Goal: Task Accomplishment & Management: Manage account settings

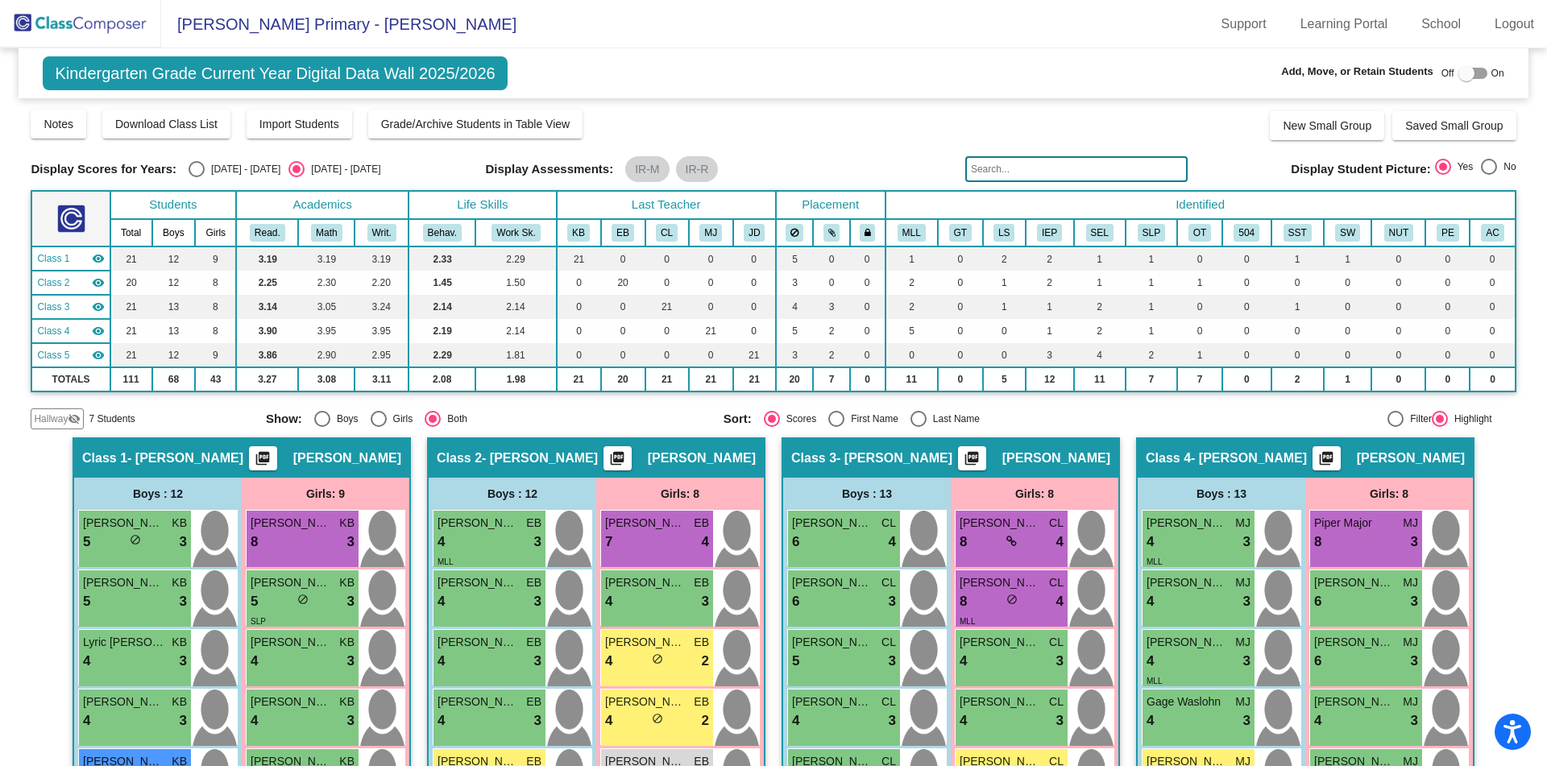
scroll to position [319, 0]
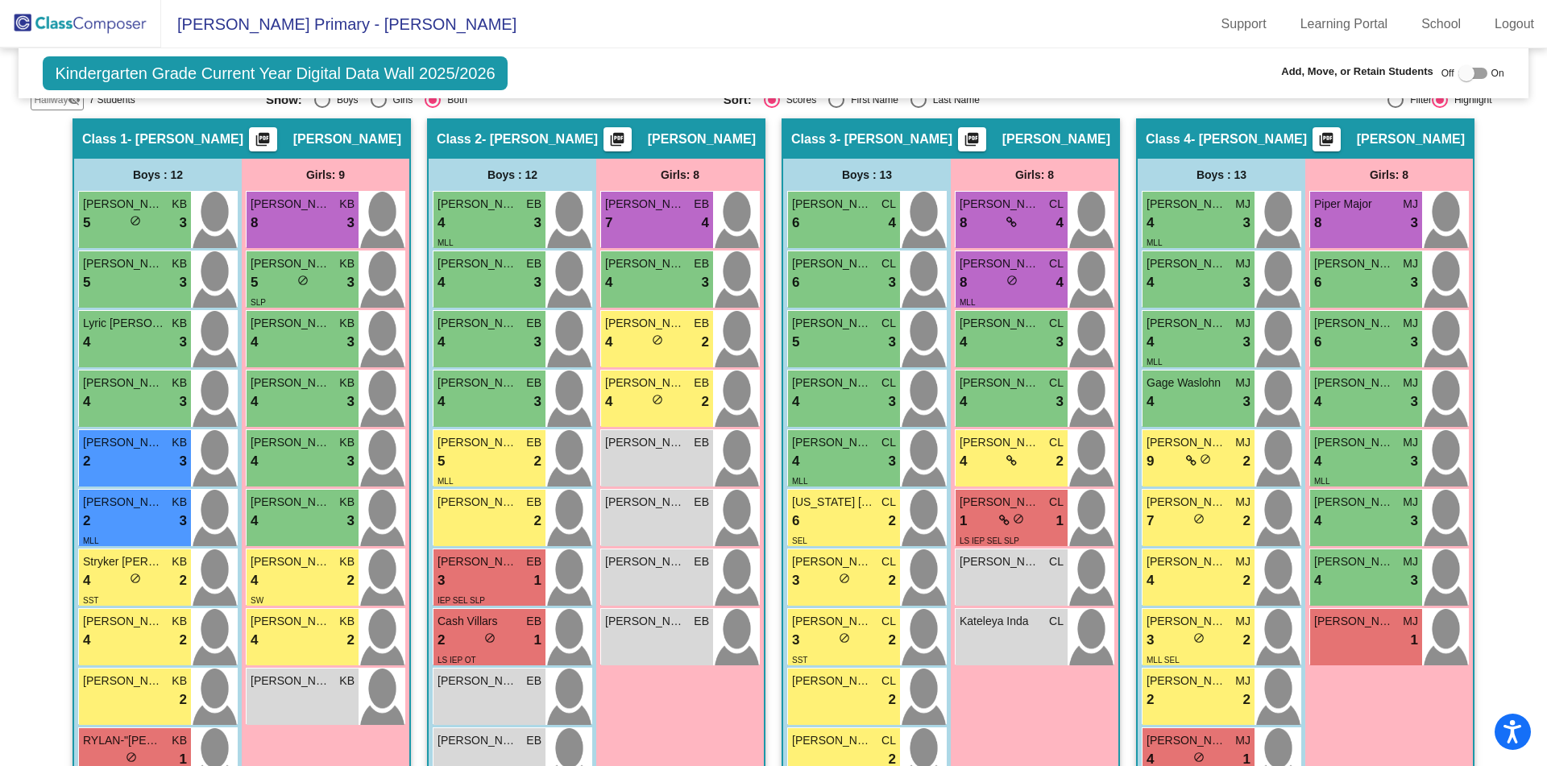
click at [72, 24] on img at bounding box center [80, 24] width 161 height 48
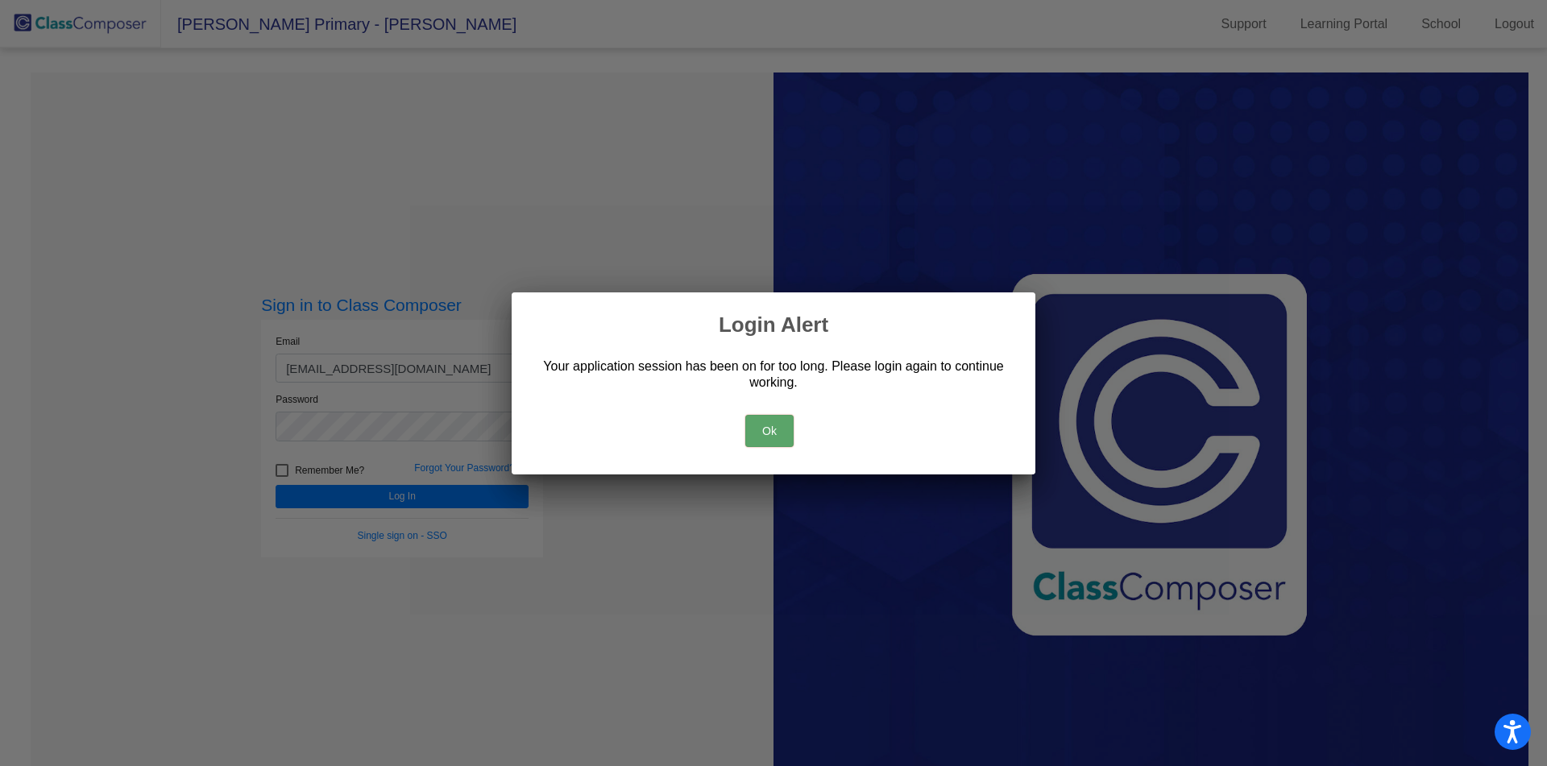
click at [783, 440] on button "Ok" at bounding box center [769, 431] width 48 height 32
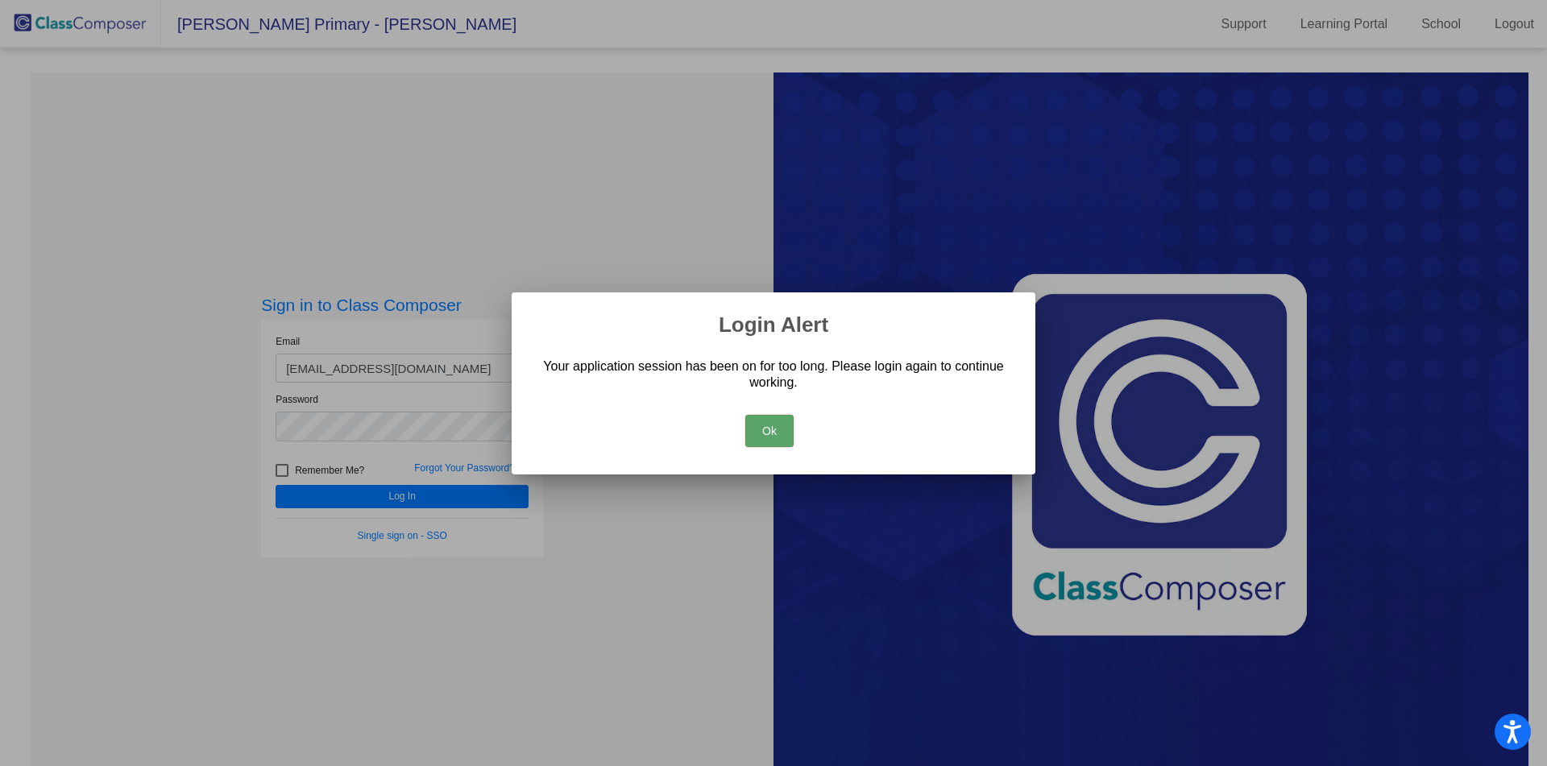
click at [769, 431] on button "Ok" at bounding box center [769, 431] width 48 height 32
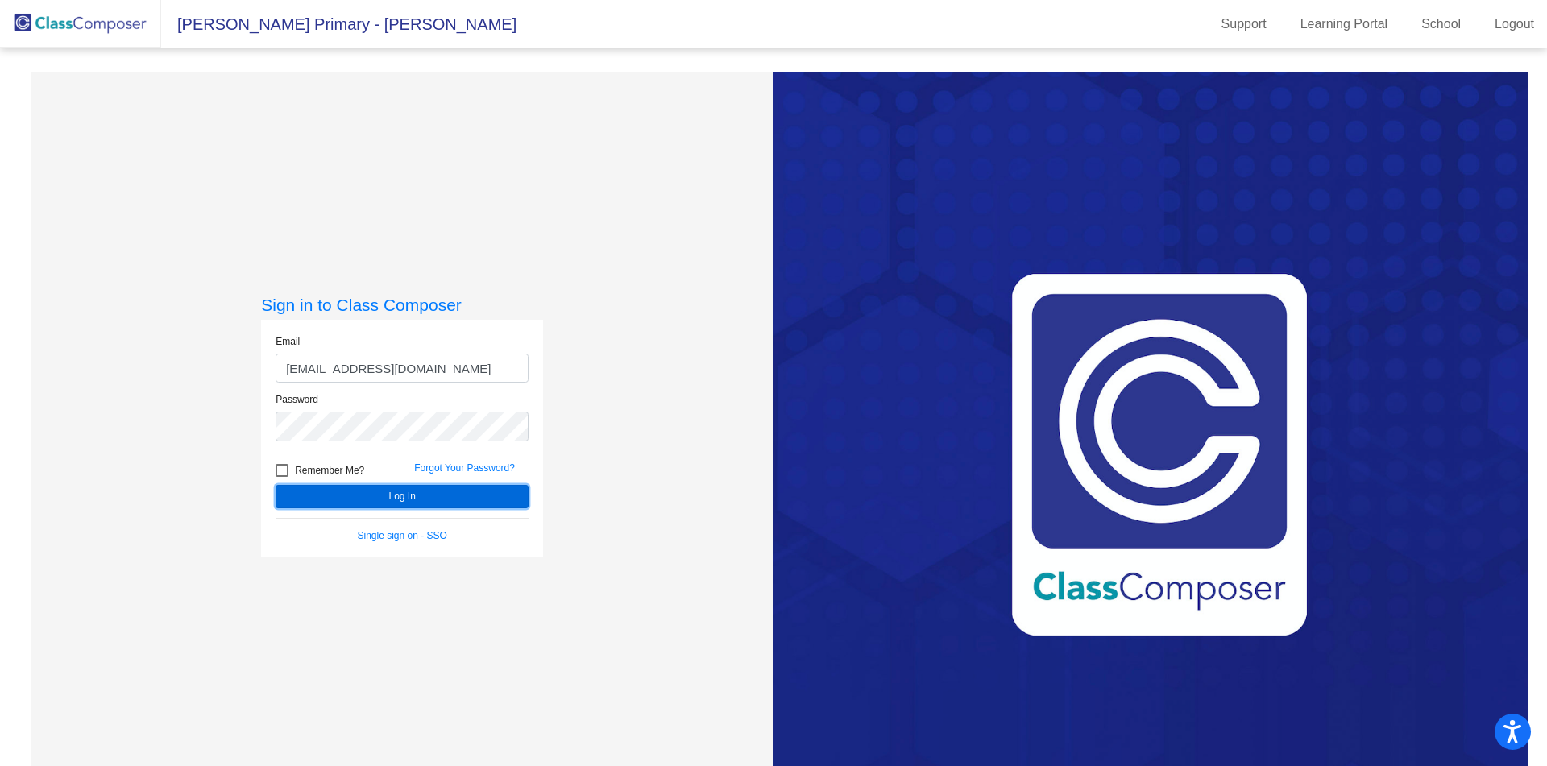
click at [358, 493] on button "Log In" at bounding box center [402, 496] width 253 height 23
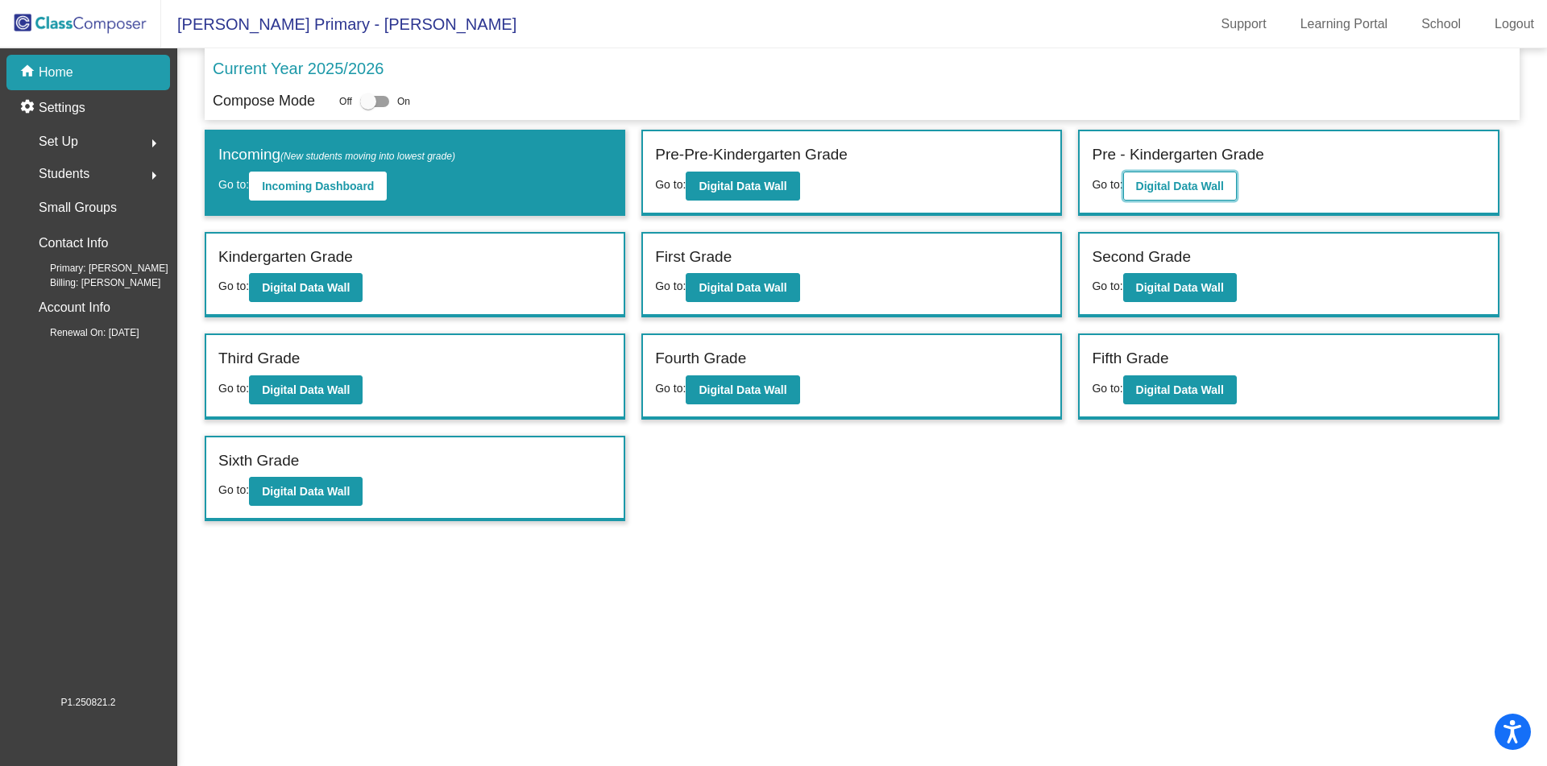
click at [1188, 183] on b "Digital Data Wall" at bounding box center [1180, 186] width 88 height 13
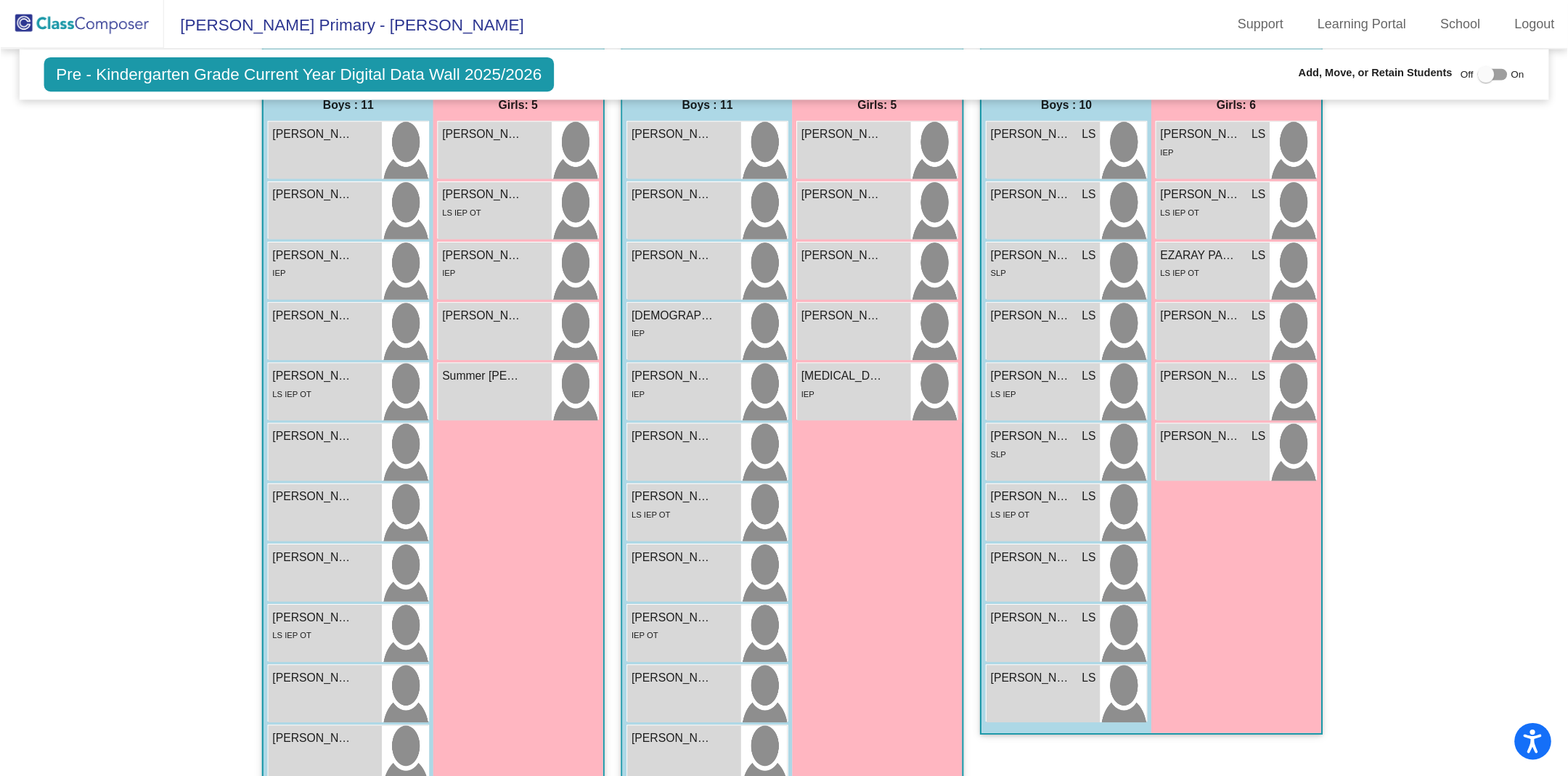
scroll to position [251, 0]
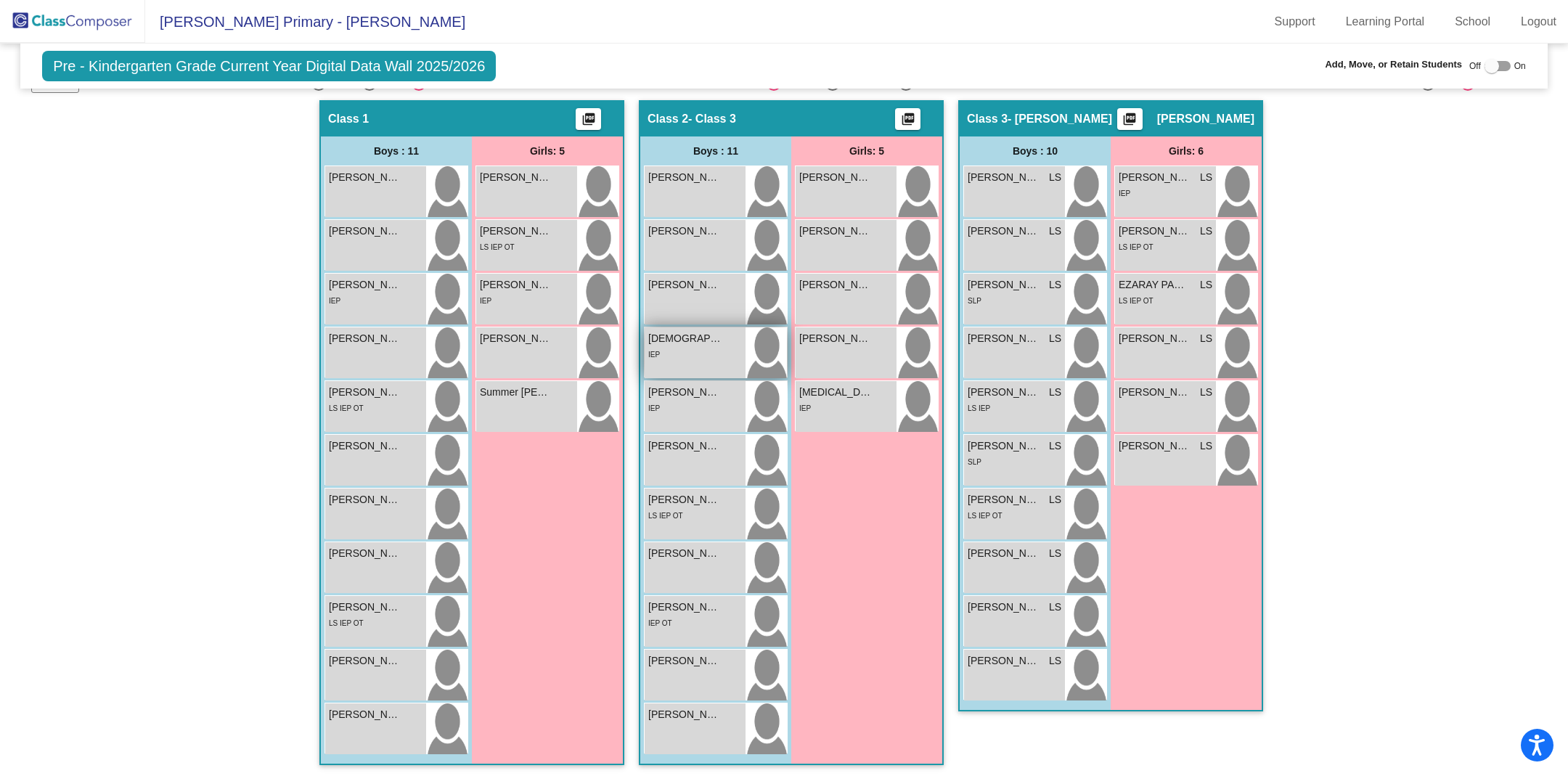
click at [688, 351] on div "IEP" at bounding box center [696, 353] width 94 height 15
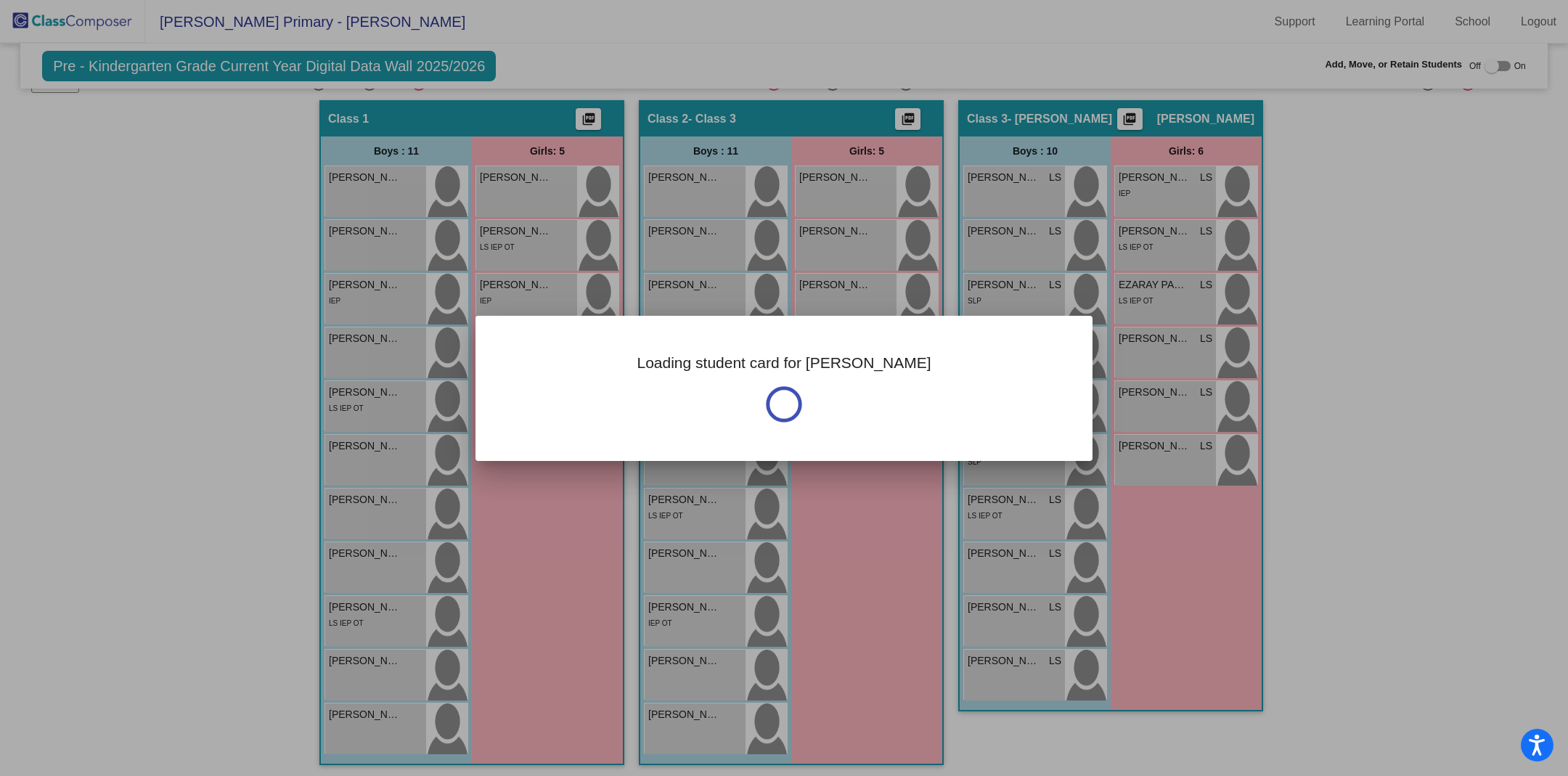
click at [688, 351] on div "Loading student card for [PERSON_NAME]" at bounding box center [784, 388] width 617 height 145
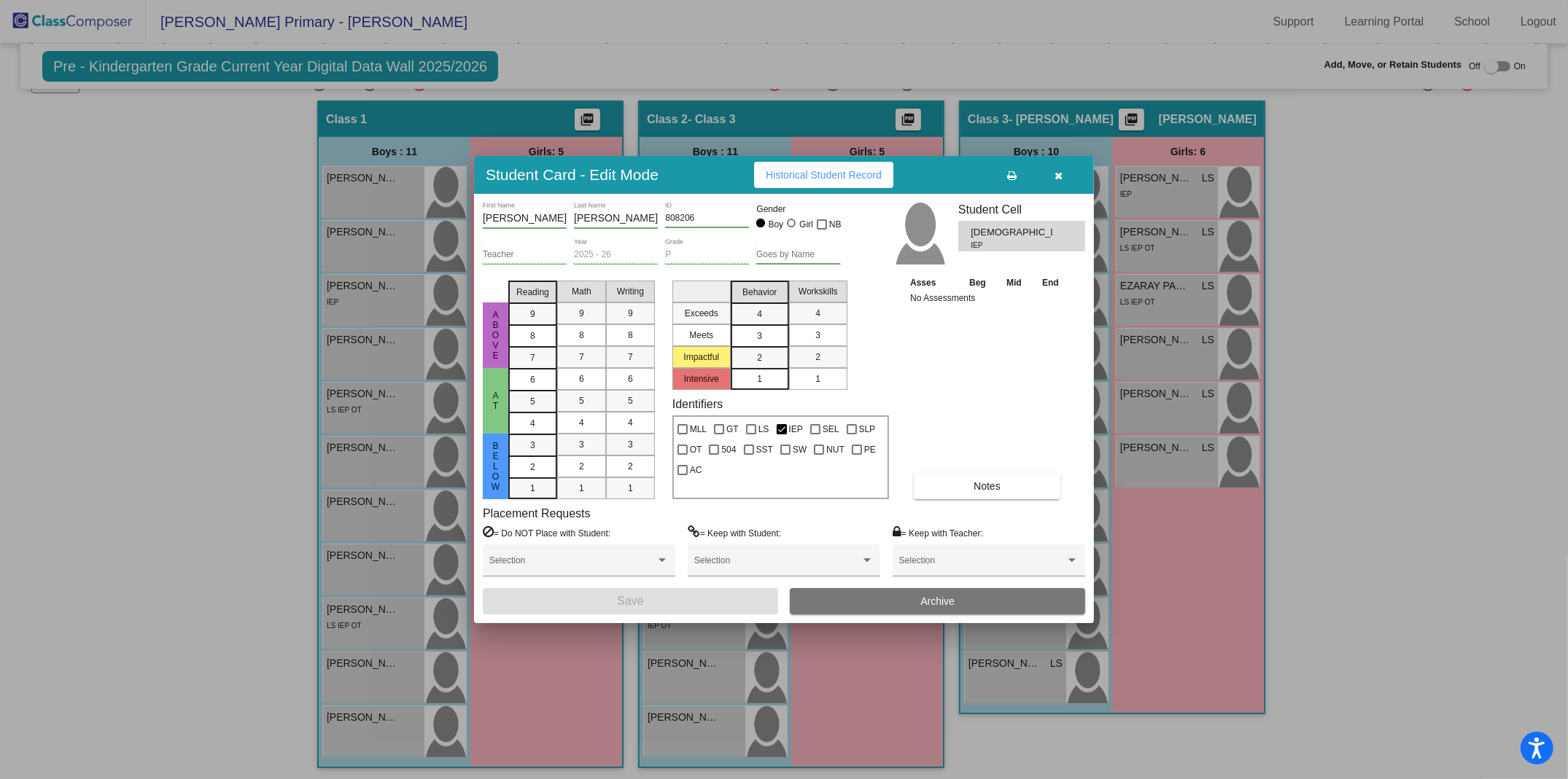
click at [1052, 182] on button "button" at bounding box center [1059, 175] width 47 height 26
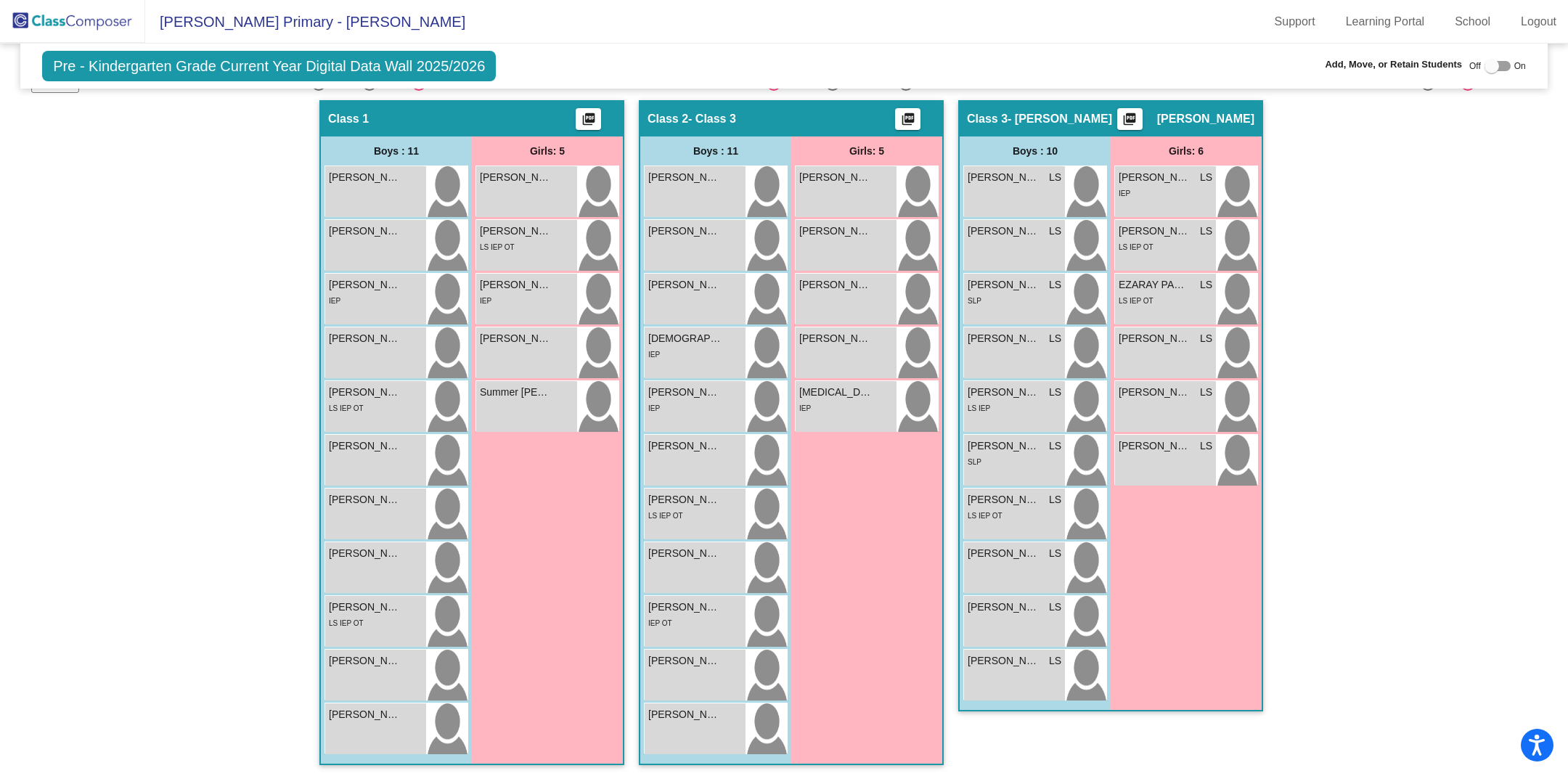
click at [22, 20] on img at bounding box center [72, 22] width 145 height 43
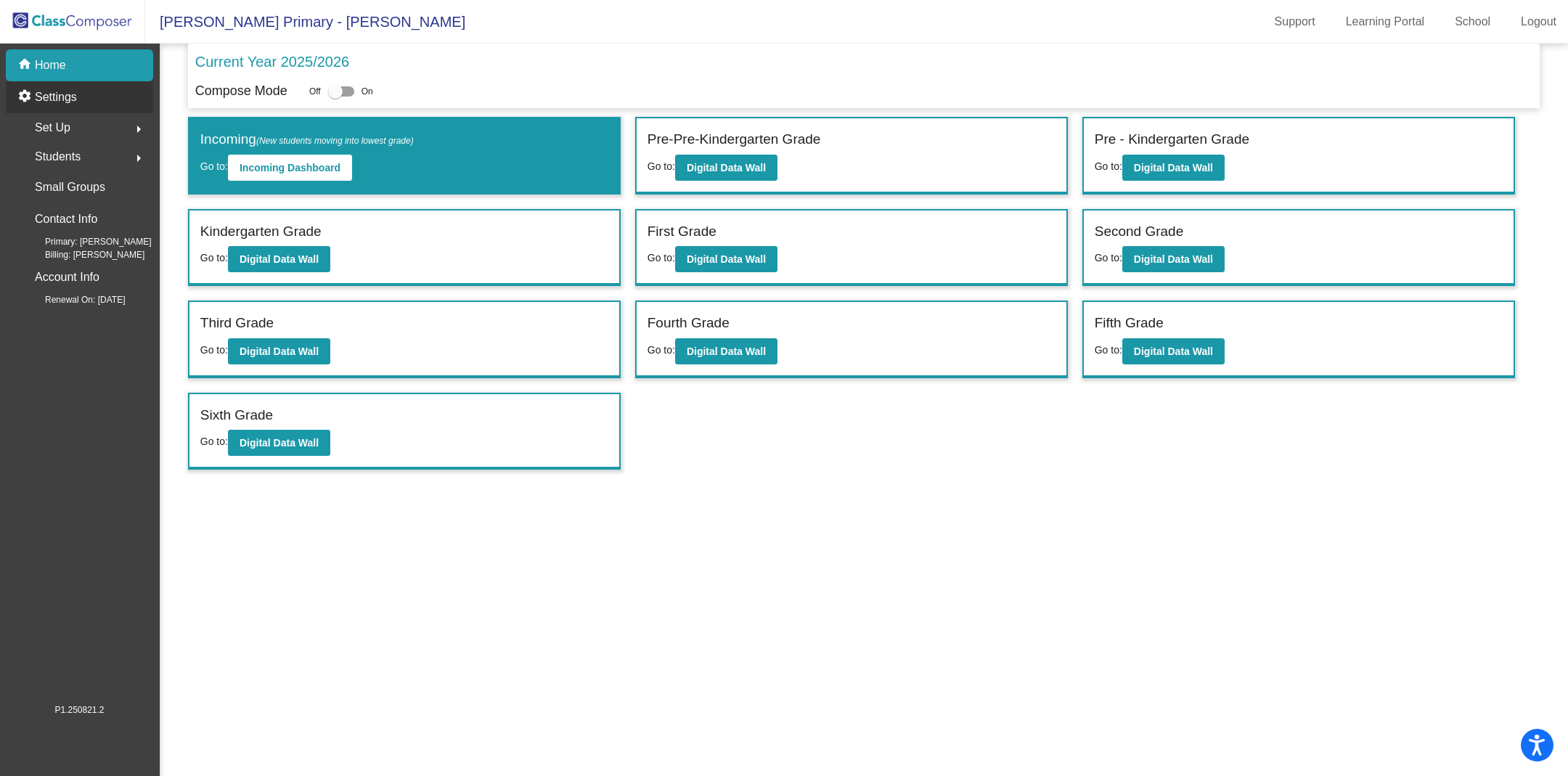
click at [81, 98] on div "settings Settings" at bounding box center [79, 96] width 148 height 32
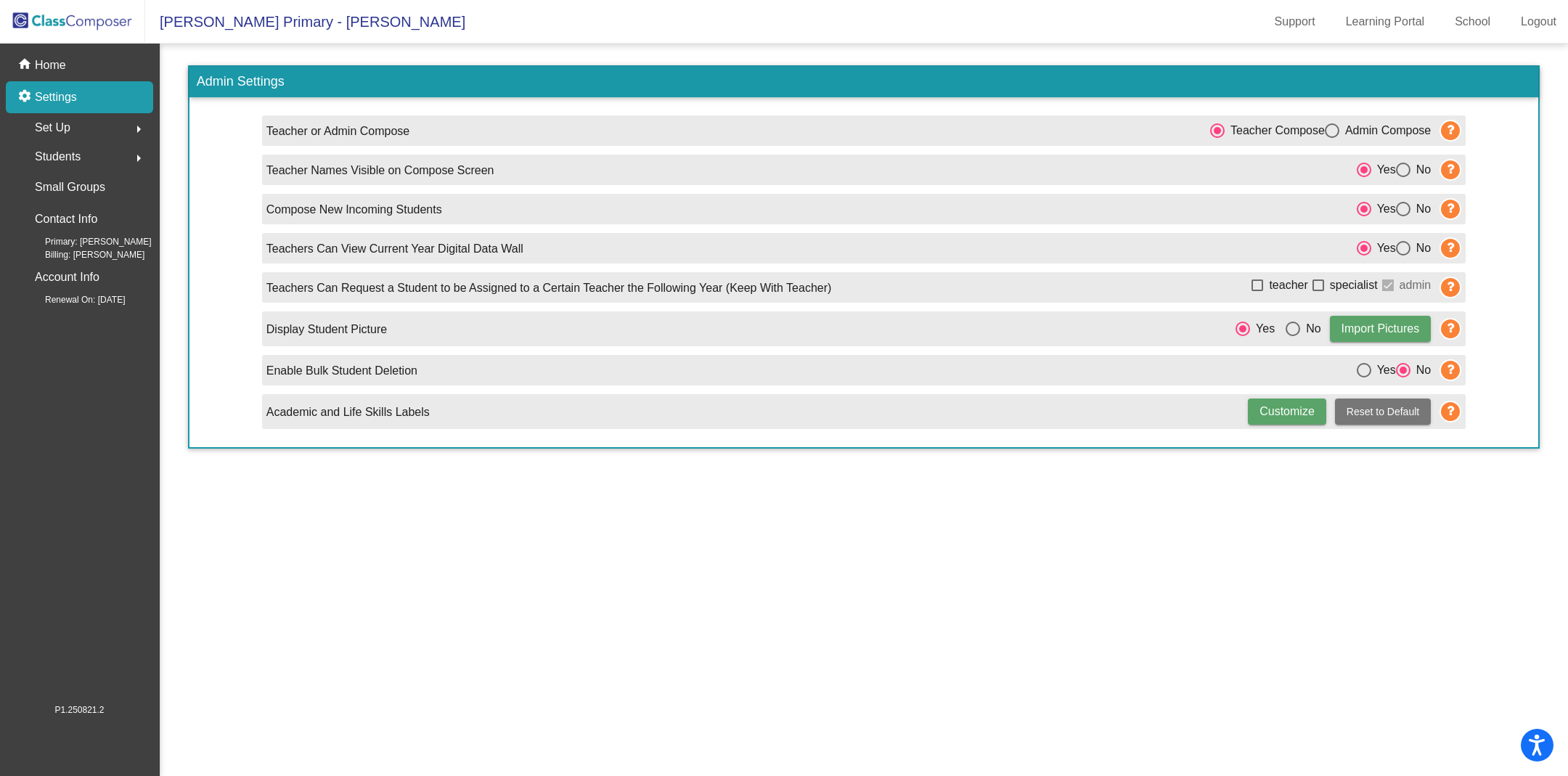
click at [64, 134] on span "Set Up" at bounding box center [52, 128] width 35 height 21
click at [61, 217] on p "Users" at bounding box center [50, 222] width 28 height 17
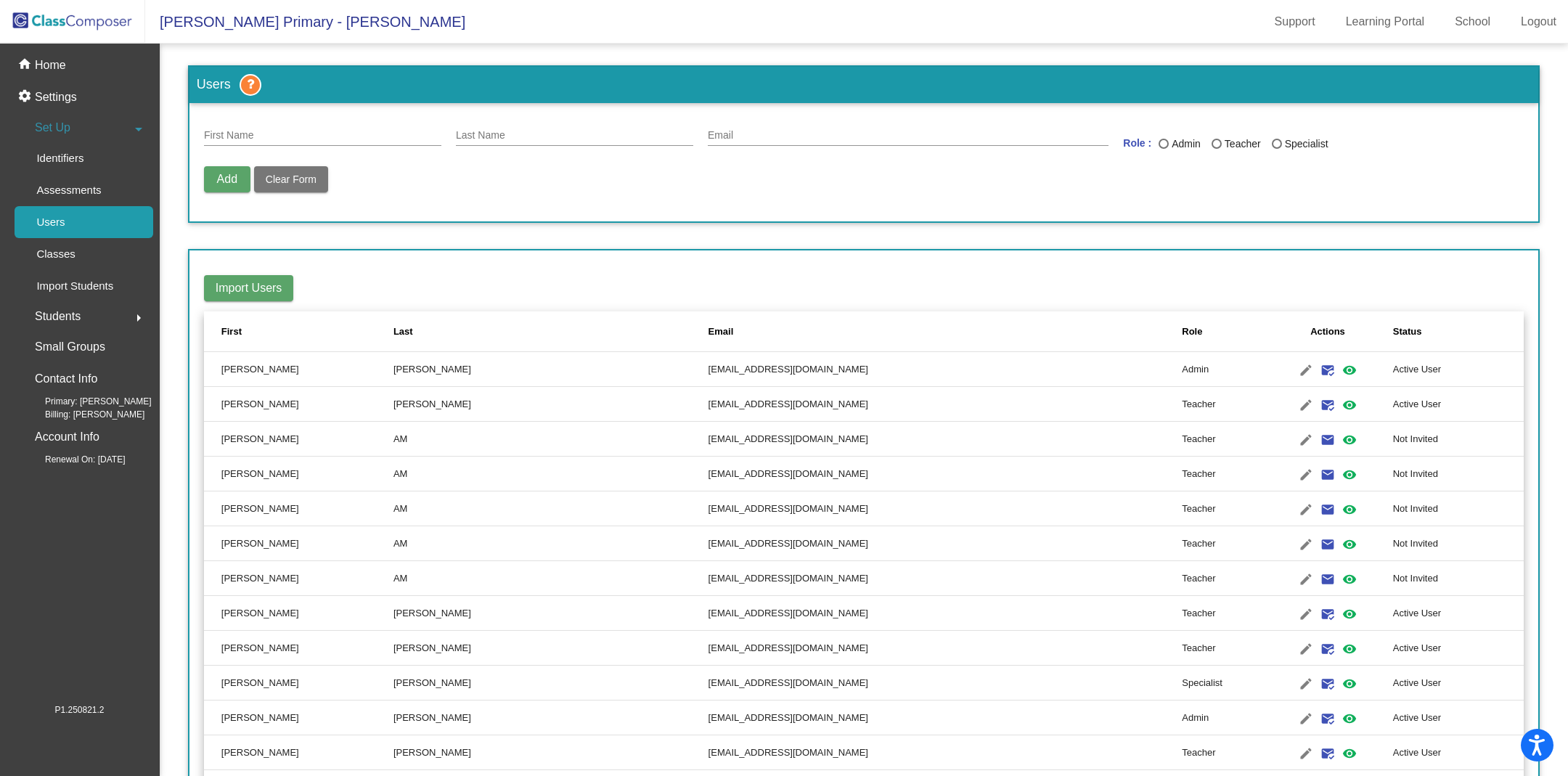
click at [226, 132] on input "First Name" at bounding box center [322, 135] width 237 height 12
type input "[PERSON_NAME]"
click at [525, 135] on input "Last Name" at bounding box center [574, 135] width 237 height 12
type input "[PERSON_NAME]"
click at [228, 178] on span "Add" at bounding box center [227, 179] width 21 height 13
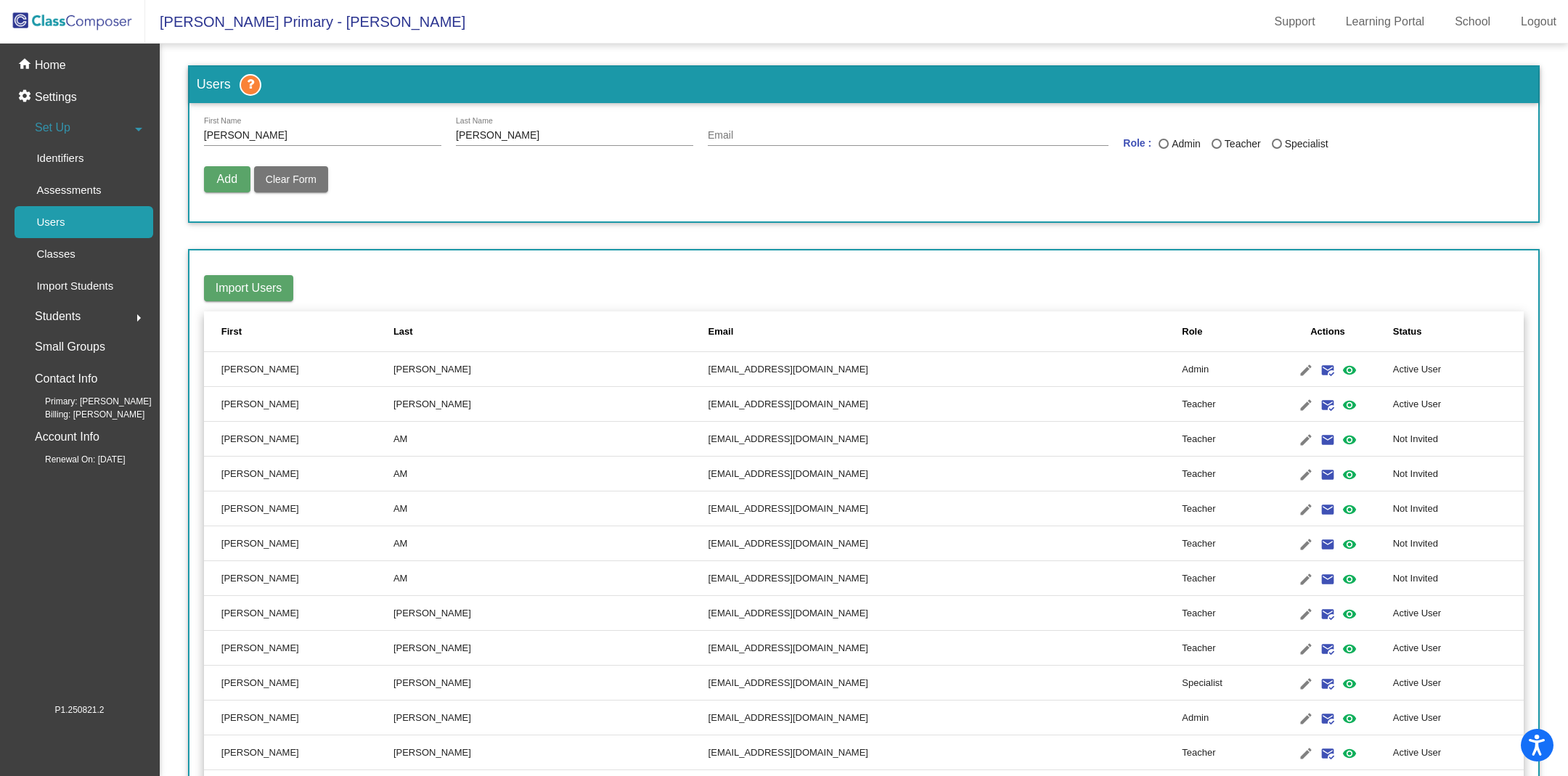
click at [1222, 145] on div "Teacher" at bounding box center [1242, 143] width 40 height 15
click at [1217, 149] on input "Teacher" at bounding box center [1217, 149] width 1 height 1
radio input "true"
click at [791, 137] on input "Email" at bounding box center [908, 135] width 401 height 12
type input "[EMAIL_ADDRESS][DOMAIN_NAME]"
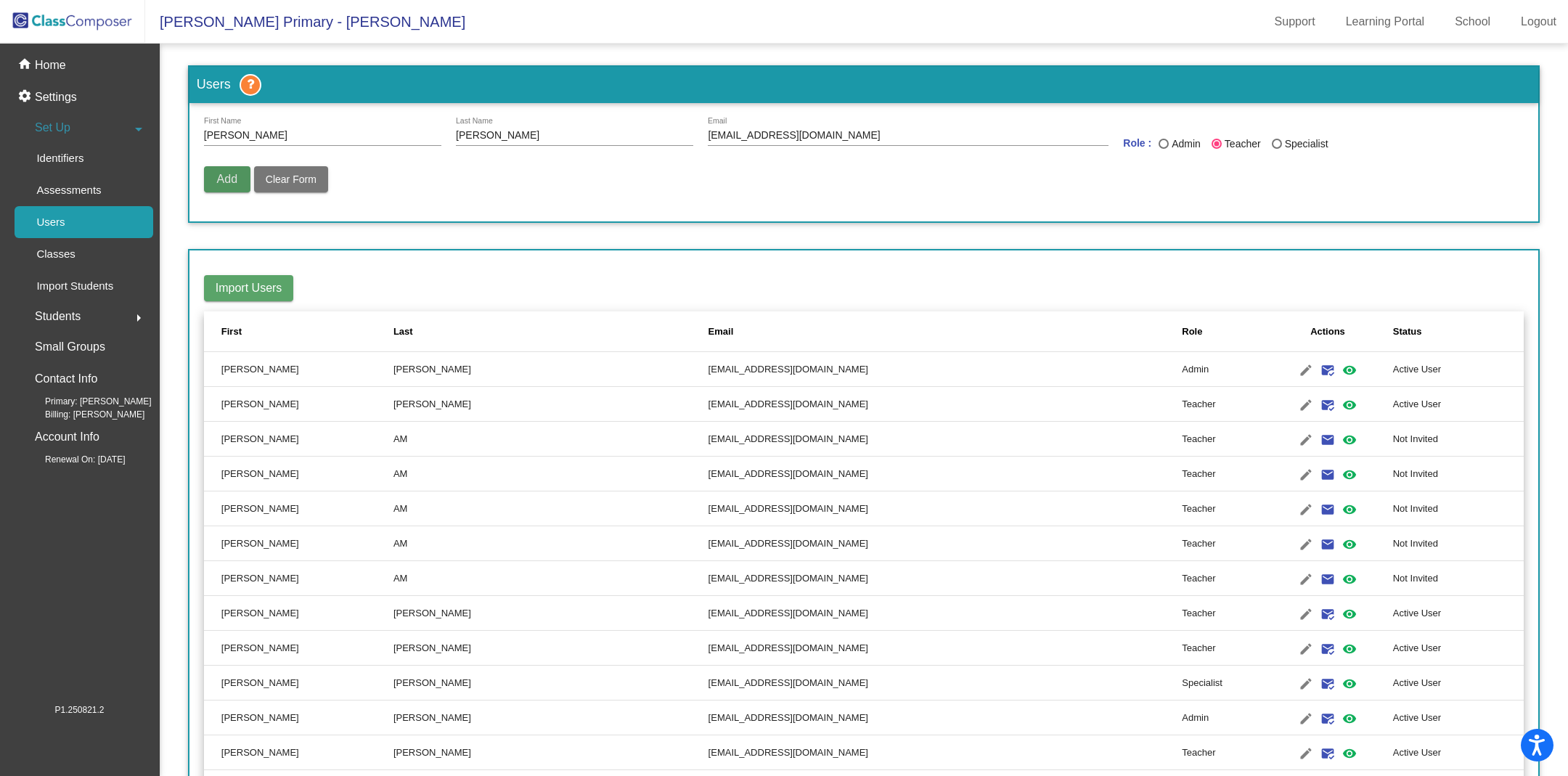
click at [225, 176] on span "Add" at bounding box center [227, 179] width 21 height 13
radio input "false"
click at [253, 132] on input "First Name" at bounding box center [322, 135] width 237 height 12
type input "Kayli"
click at [468, 137] on input "Last Name" at bounding box center [574, 135] width 237 height 12
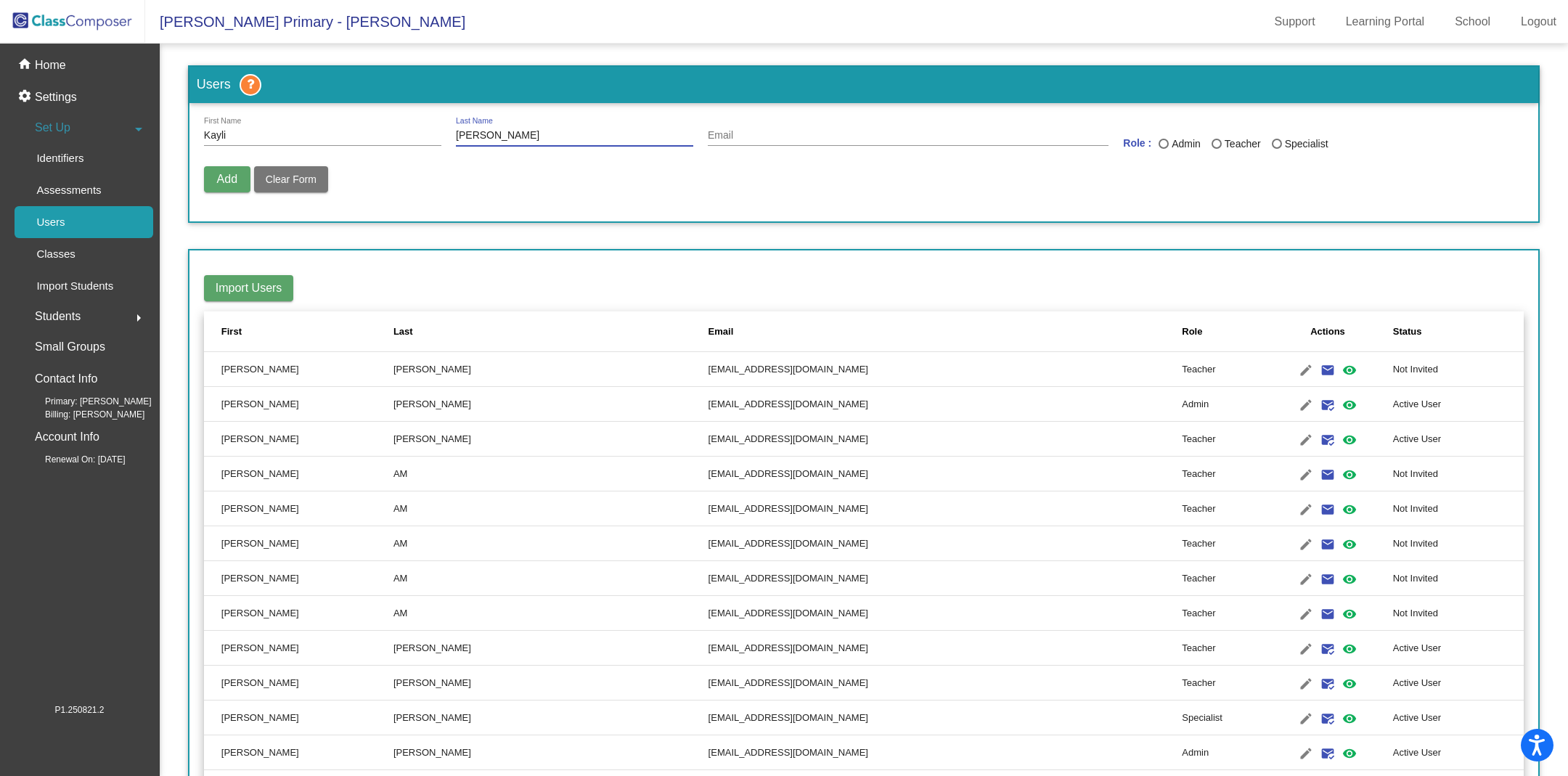
type input "[PERSON_NAME]"
click at [731, 132] on input "Email" at bounding box center [908, 135] width 401 height 12
type input "[EMAIL_ADDRESS][DOMAIN_NAME]"
click at [1215, 141] on div "Last Name" at bounding box center [1217, 143] width 10 height 10
click at [1217, 149] on input "Teacher" at bounding box center [1217, 149] width 1 height 1
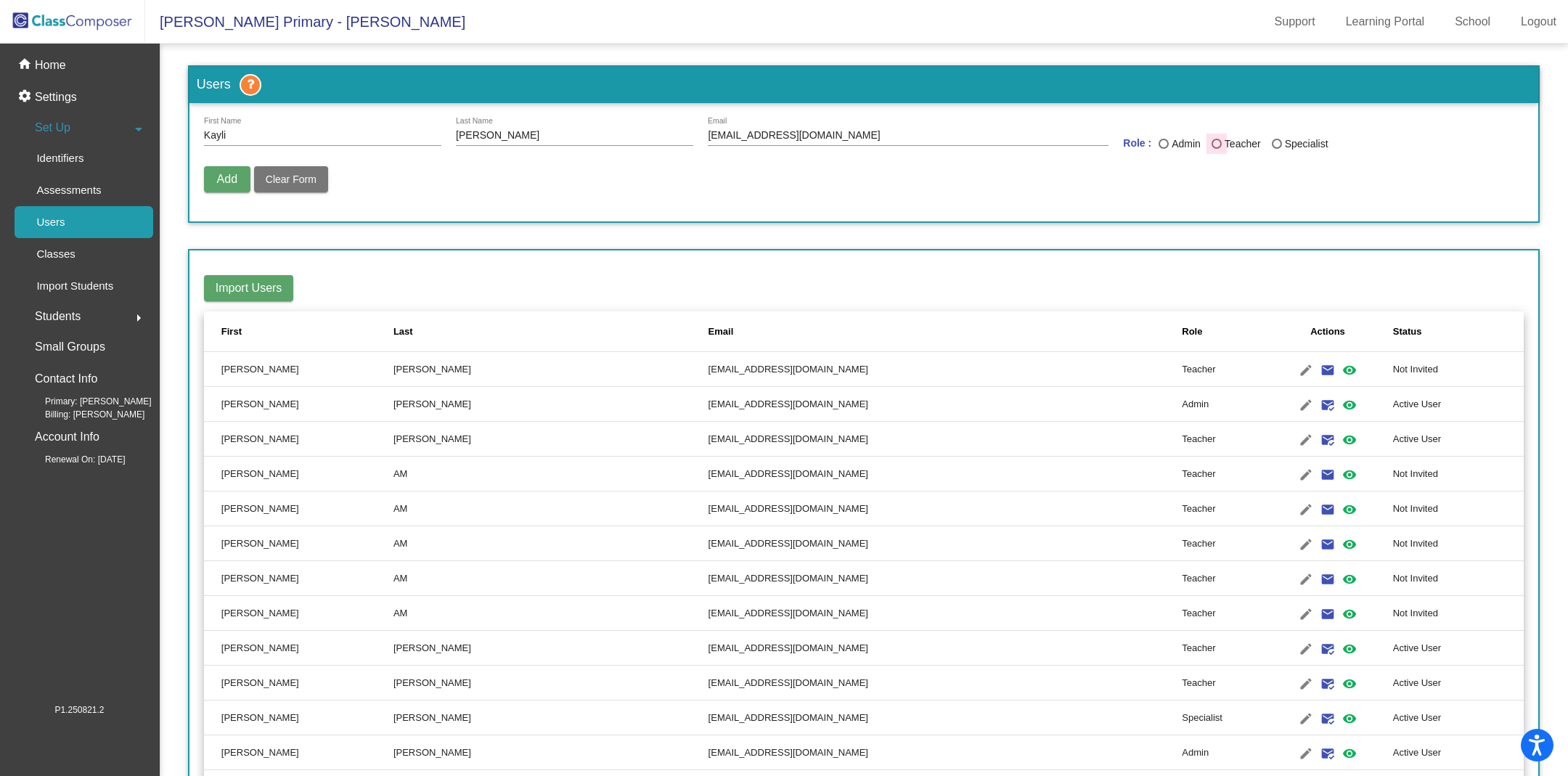
radio input "true"
click at [230, 178] on span "Add" at bounding box center [227, 179] width 21 height 13
radio input "false"
click at [58, 252] on p "Classes" at bounding box center [55, 253] width 39 height 17
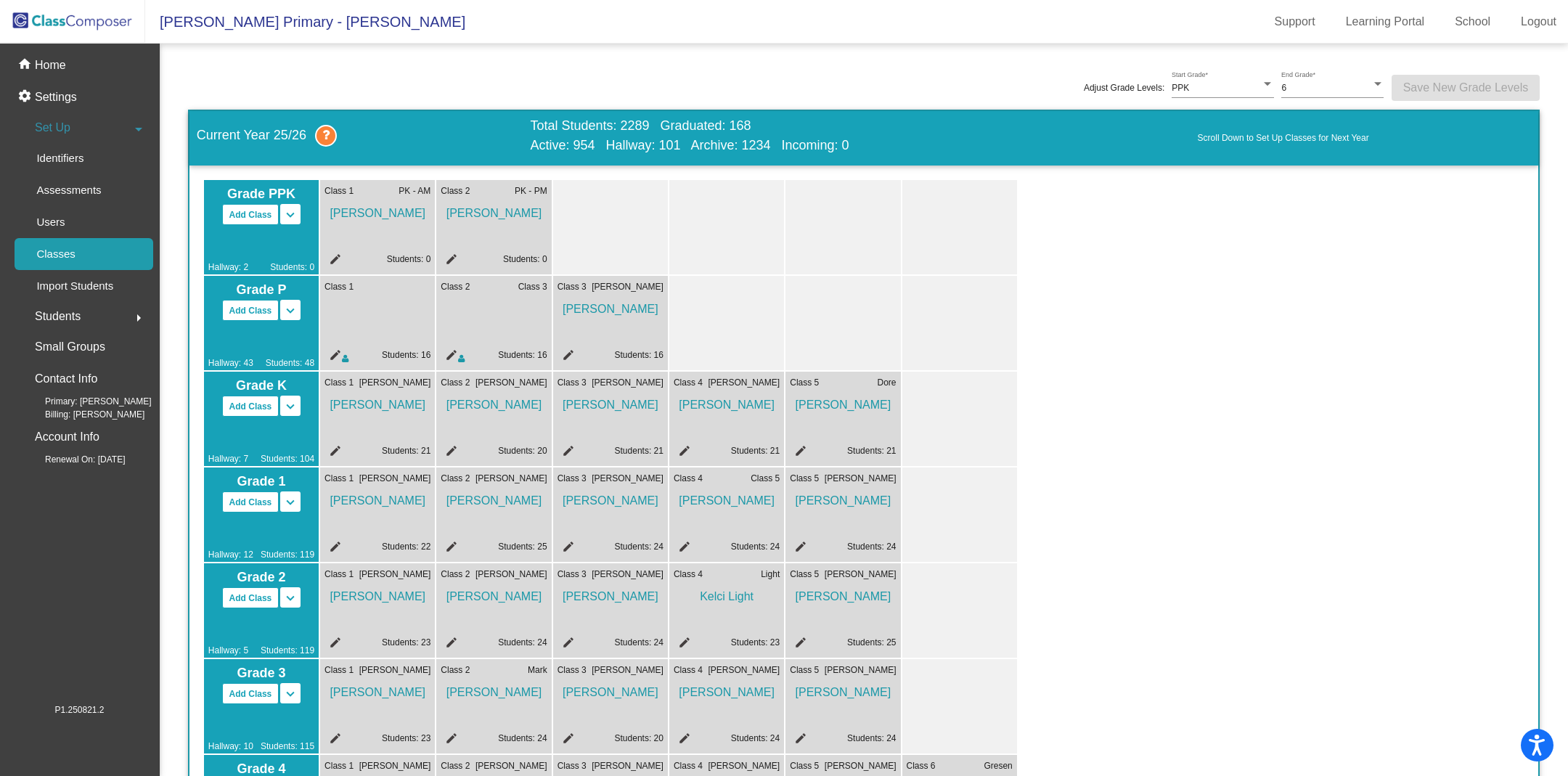
click at [452, 350] on mat-icon "edit" at bounding box center [449, 357] width 17 height 17
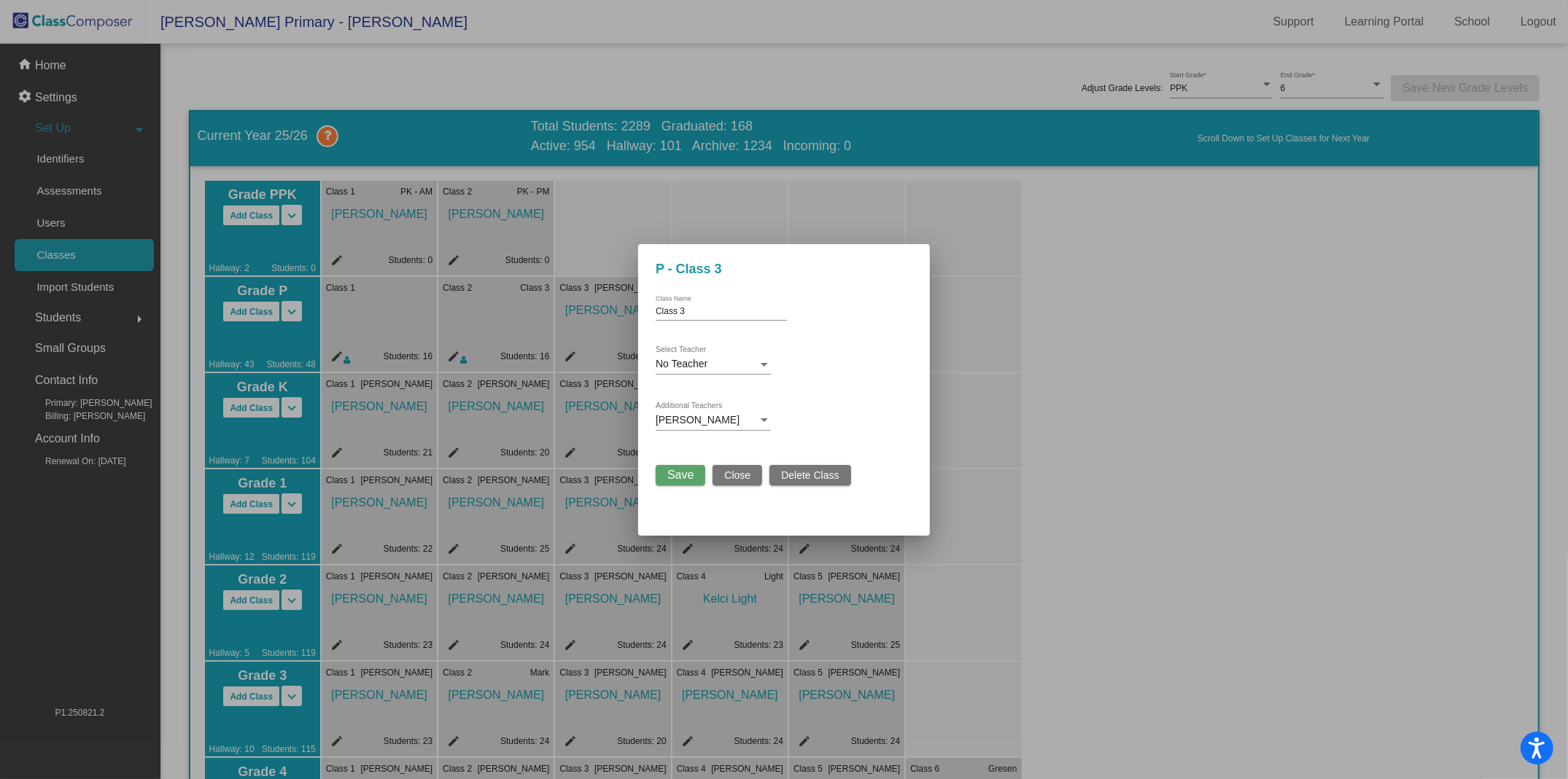
click at [689, 362] on span "No Teacher" at bounding box center [681, 364] width 52 height 12
click at [690, 456] on span "[PERSON_NAME]" at bounding box center [718, 456] width 125 height 31
click at [718, 420] on div "[PERSON_NAME]" at bounding box center [706, 420] width 102 height 12
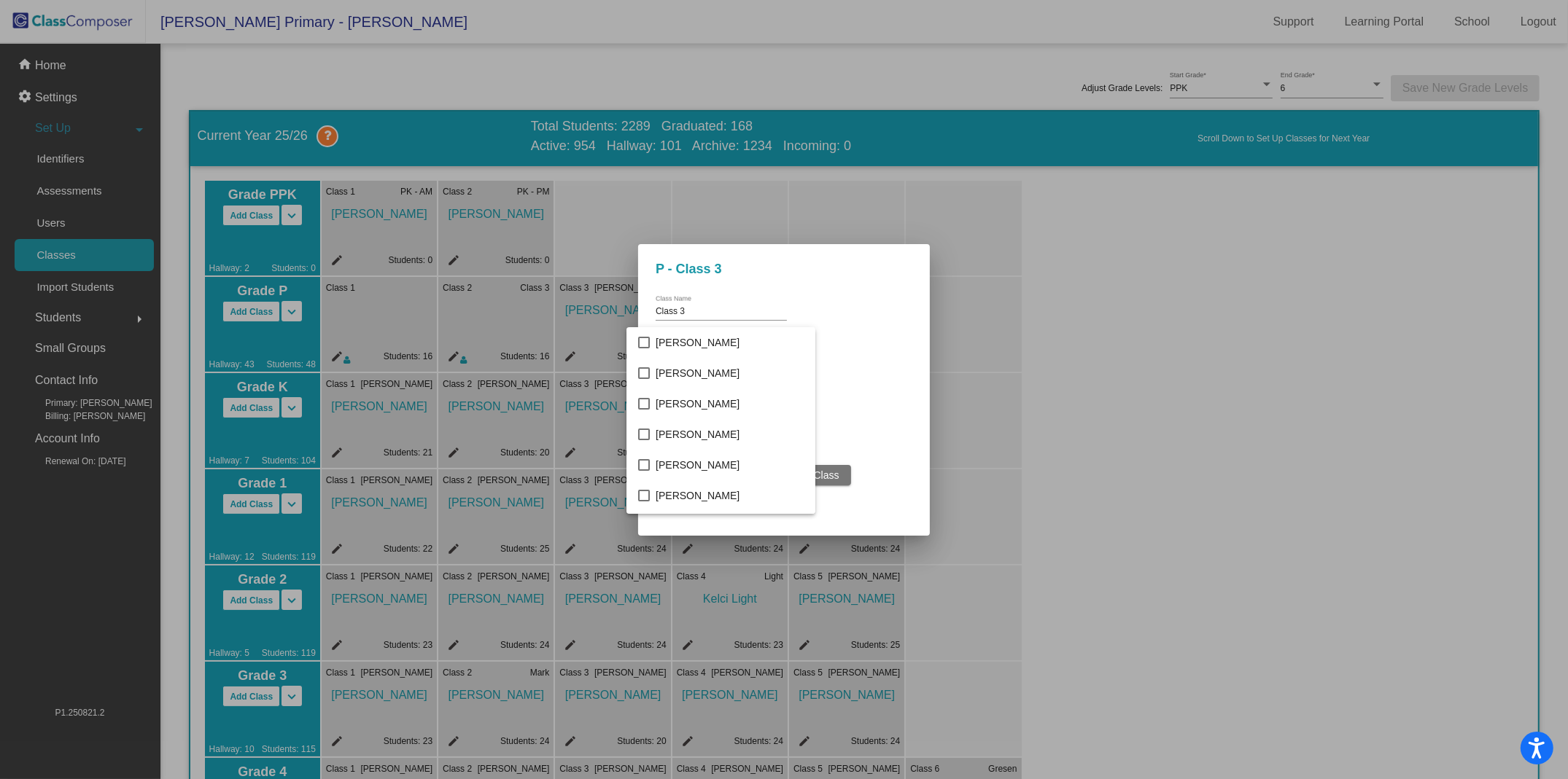
scroll to position [993, 0]
click at [650, 421] on mat-option "[PERSON_NAME]" at bounding box center [721, 422] width 189 height 31
click at [857, 383] on div at bounding box center [784, 389] width 1568 height 779
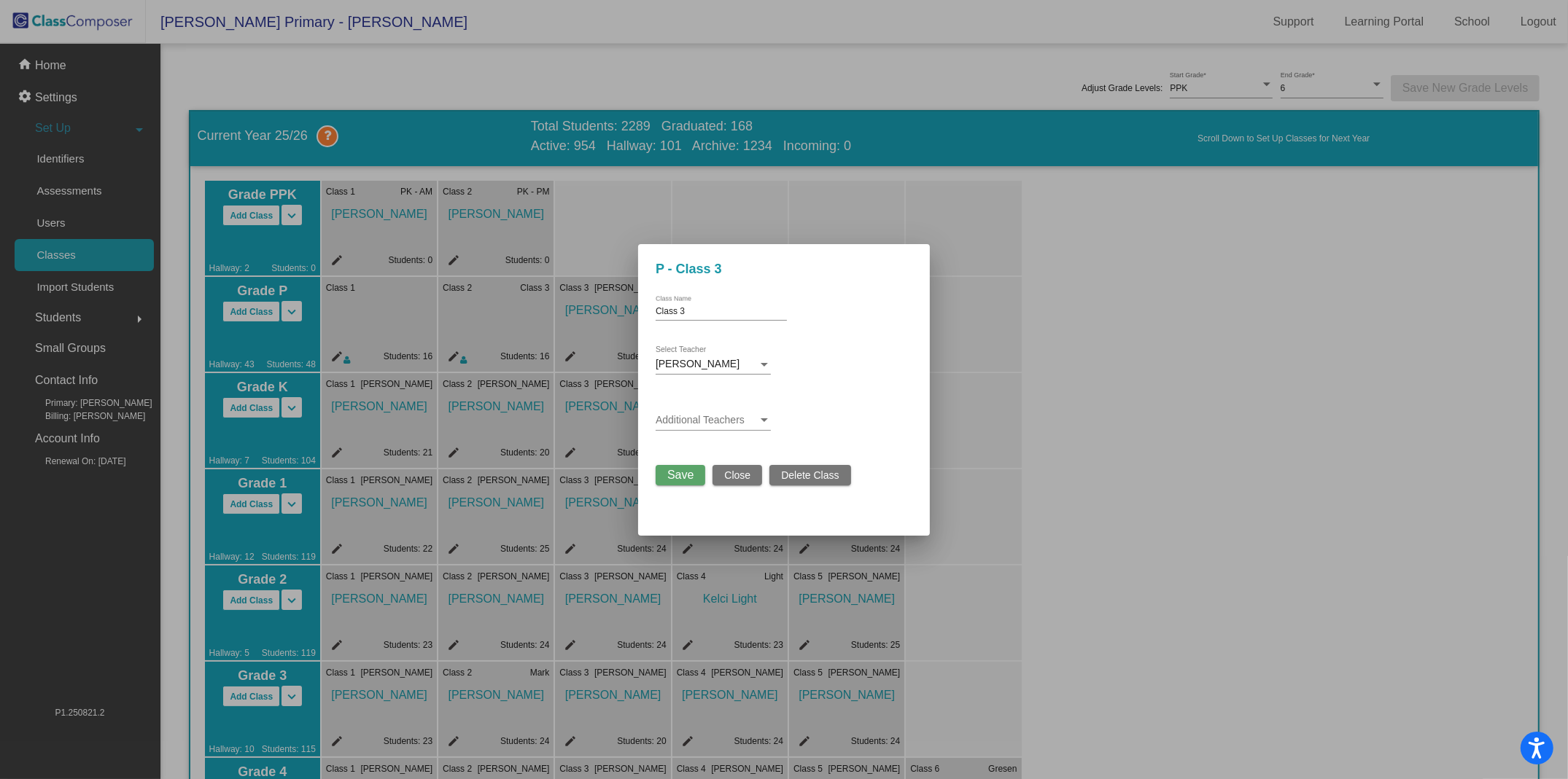
click at [686, 313] on input "Class 3" at bounding box center [721, 311] width 131 height 10
drag, startPoint x: 692, startPoint y: 312, endPoint x: 652, endPoint y: 309, distance: 40.1
click at [652, 309] on mat-dialog-container "P - Class 3 Class 3 Class Name [PERSON_NAME] Select Teacher Additional Teachers…" at bounding box center [784, 390] width 292 height 291
type input "[PERSON_NAME]"
click at [689, 472] on span "Save" at bounding box center [680, 475] width 26 height 13
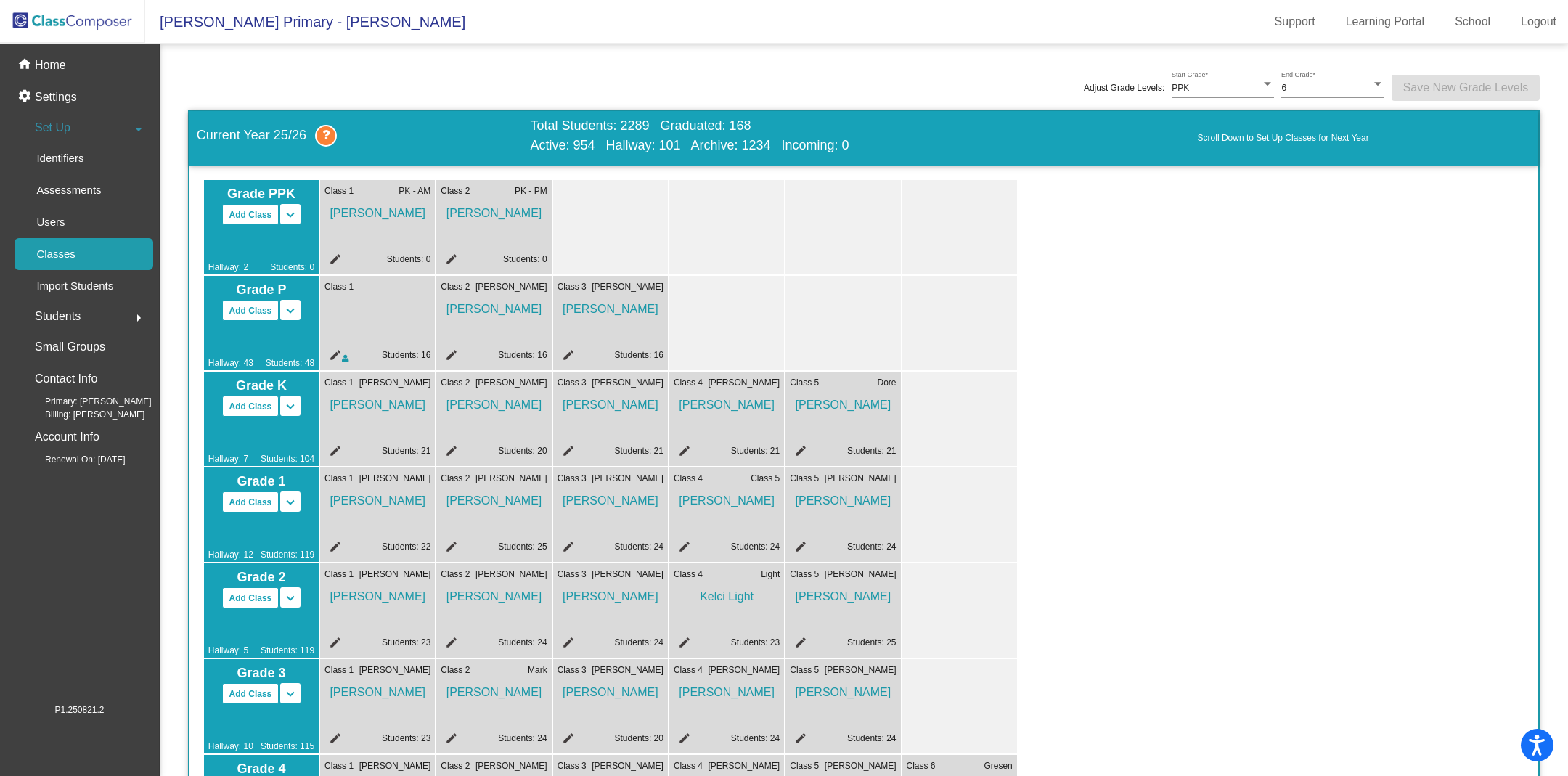
click at [447, 353] on mat-icon "edit" at bounding box center [449, 357] width 17 height 17
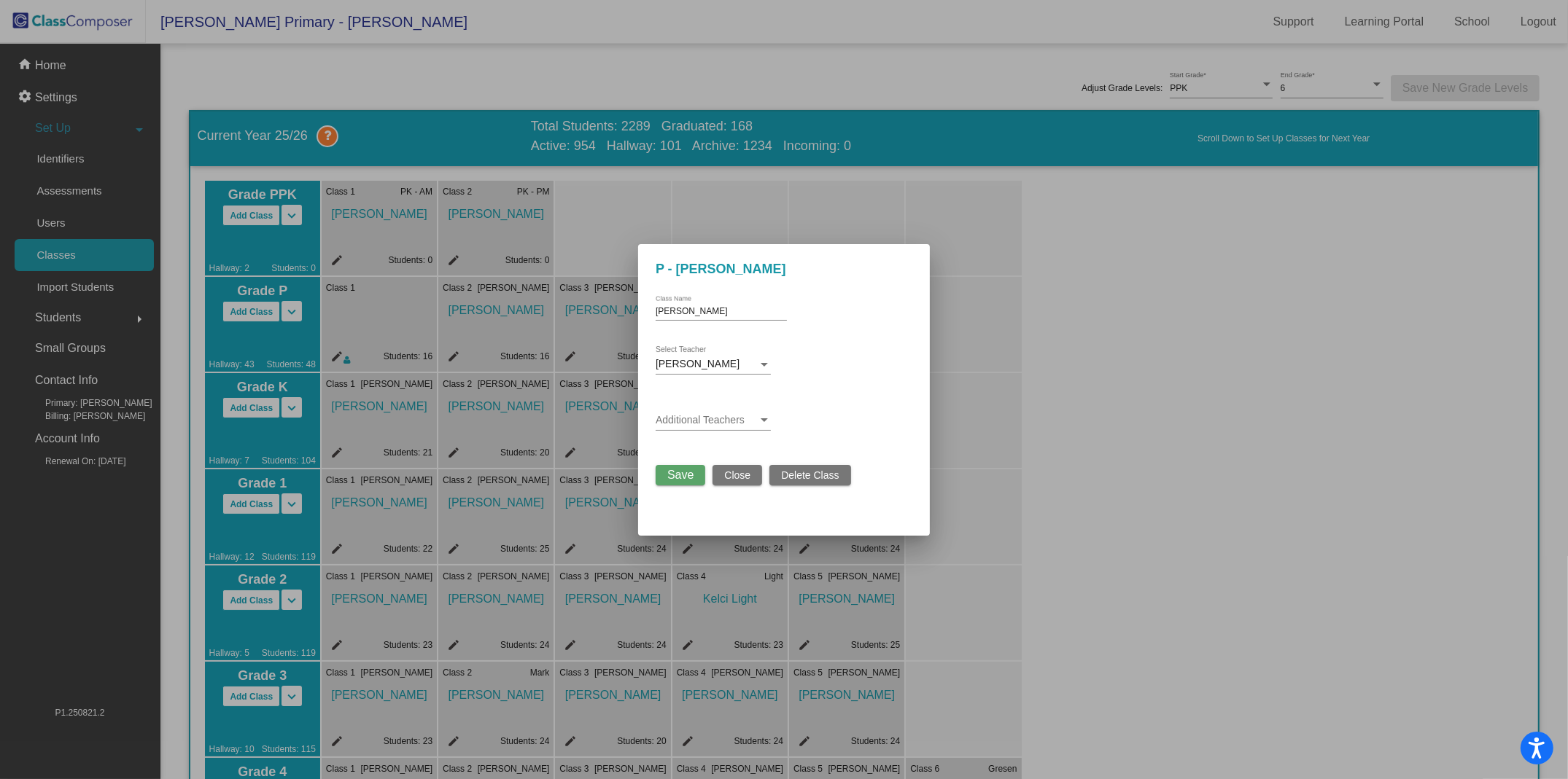
click at [731, 364] on div "[PERSON_NAME]" at bounding box center [706, 364] width 102 height 12
click at [704, 311] on span "[PERSON_NAME]" at bounding box center [718, 314] width 125 height 31
drag, startPoint x: 697, startPoint y: 316, endPoint x: 636, endPoint y: 307, distance: 61.7
click at [636, 307] on div "P - [PERSON_NAME] Class Name [PERSON_NAME] Select Teacher Additional Teachers S…" at bounding box center [784, 389] width 1568 height 779
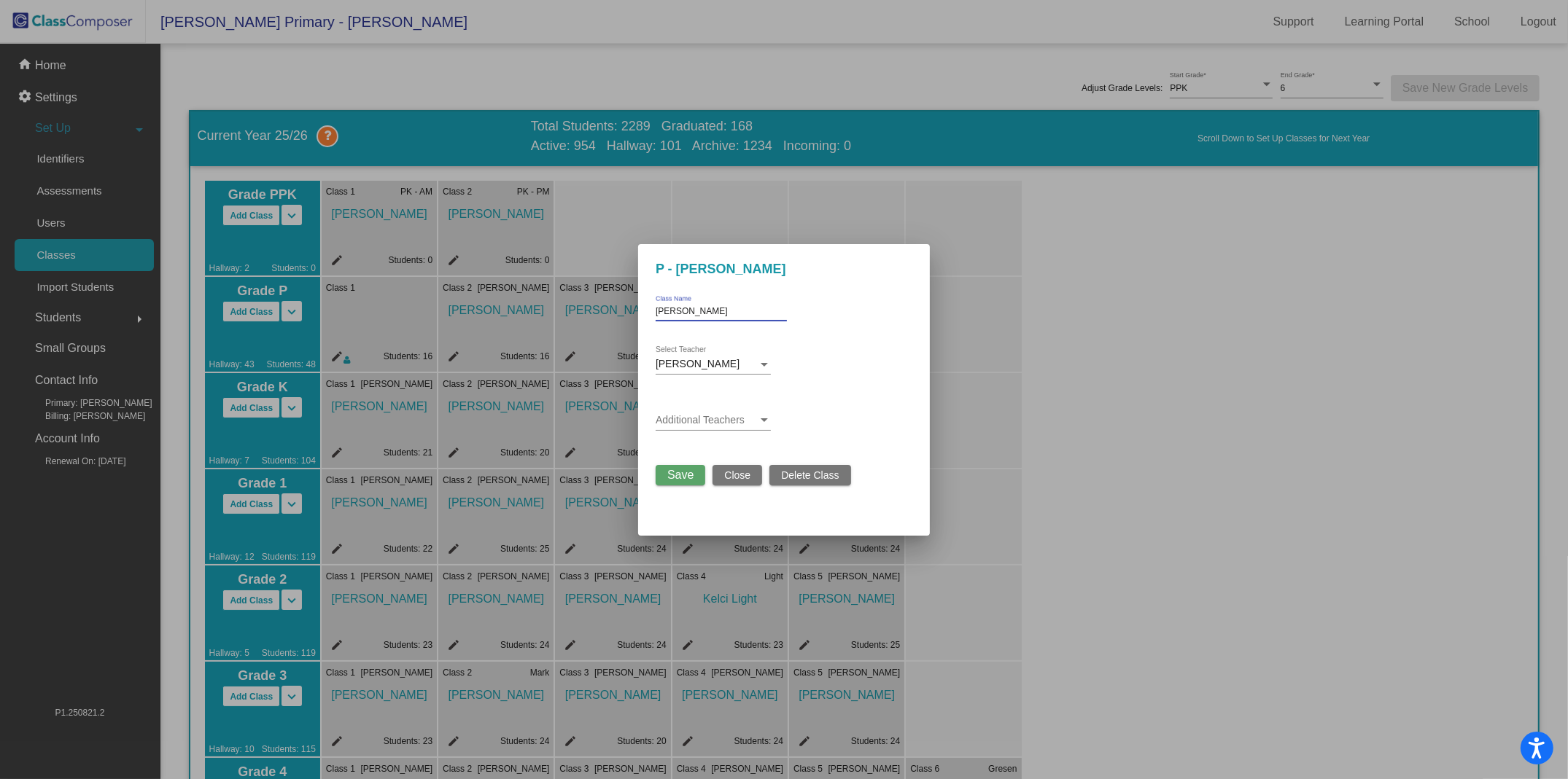
type input "[PERSON_NAME]"
click at [682, 473] on span "Save" at bounding box center [680, 475] width 26 height 13
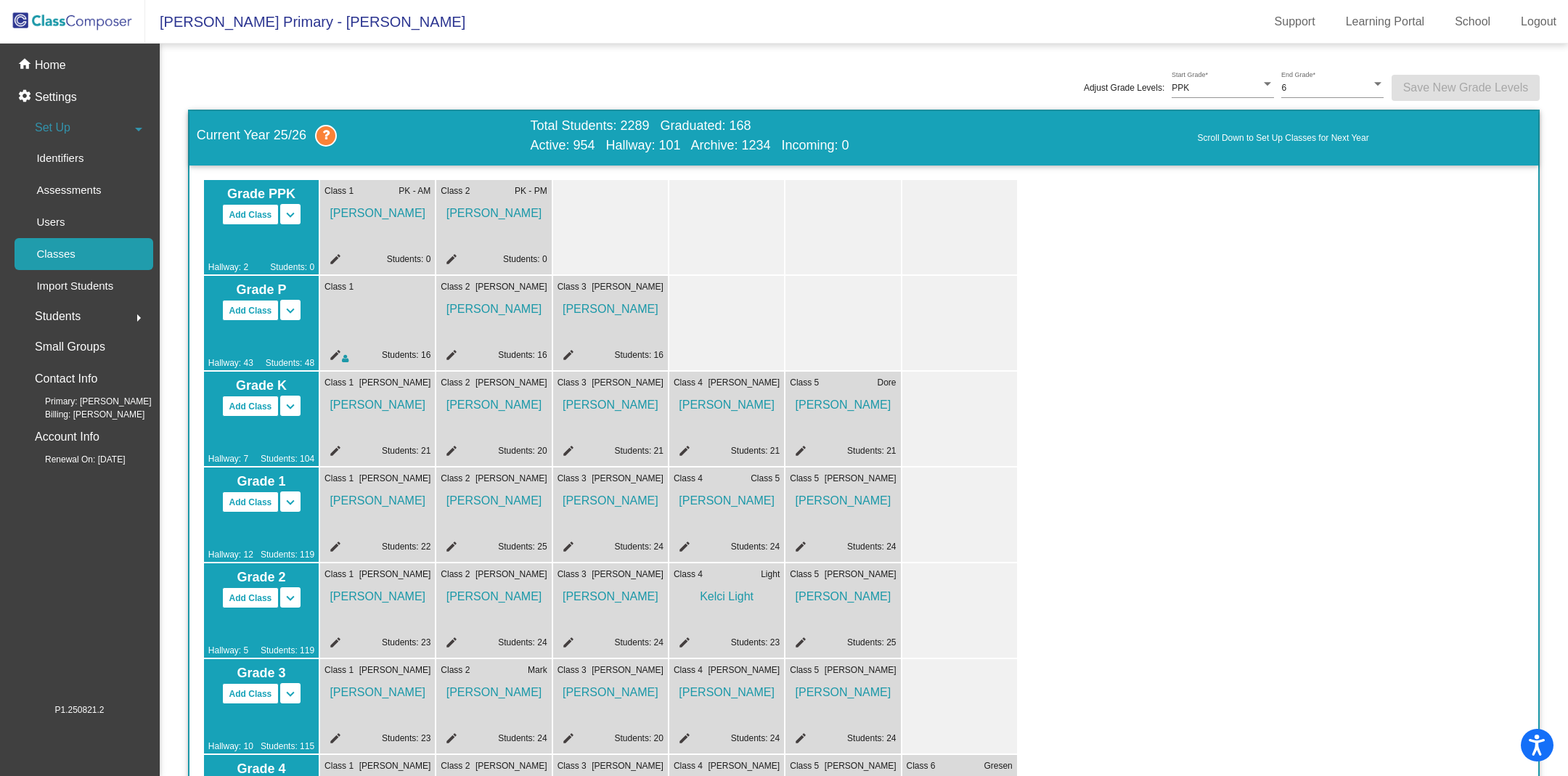
click at [334, 351] on mat-icon "edit" at bounding box center [333, 357] width 17 height 17
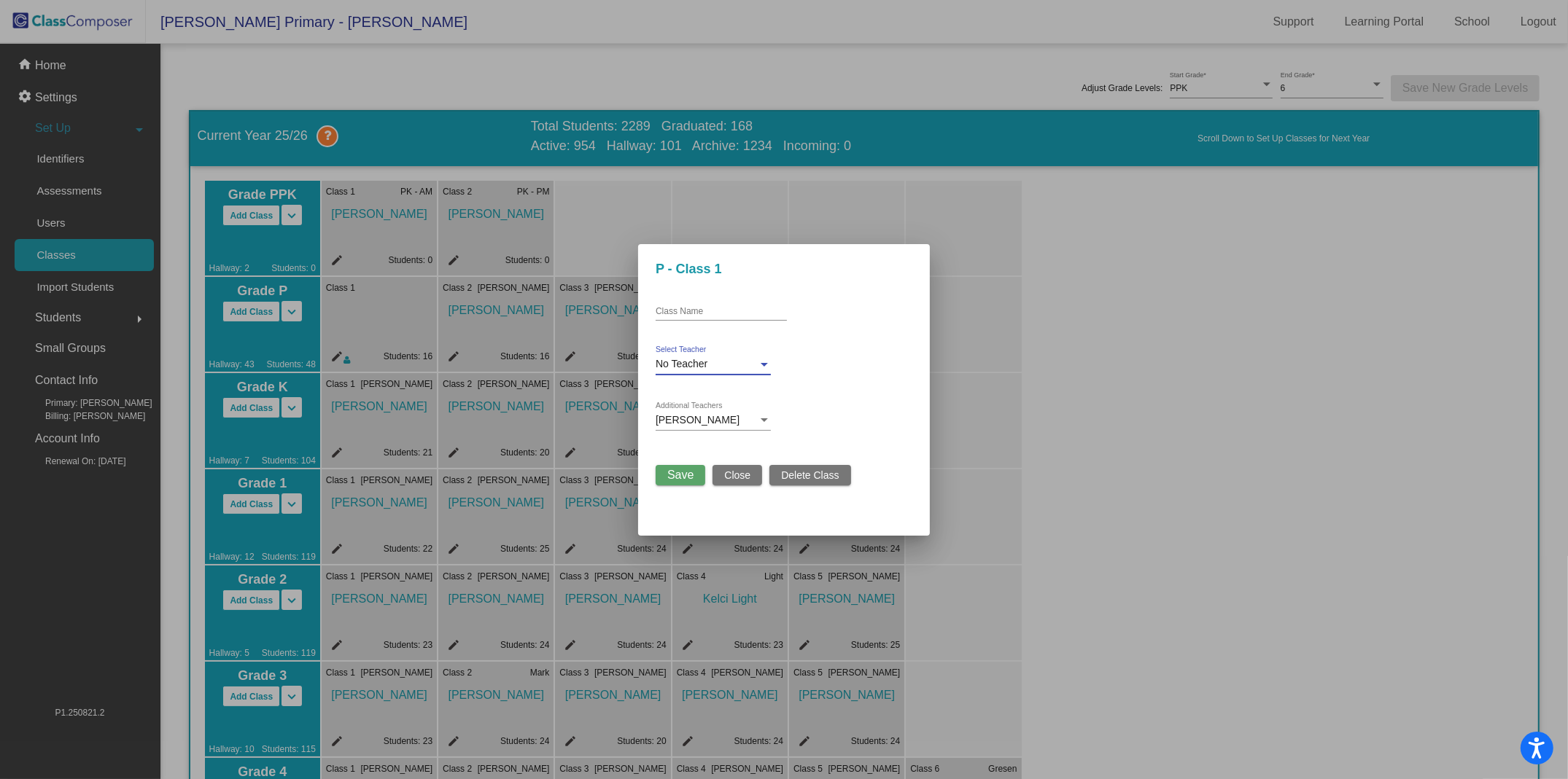
click at [696, 360] on span "No Teacher" at bounding box center [681, 364] width 52 height 12
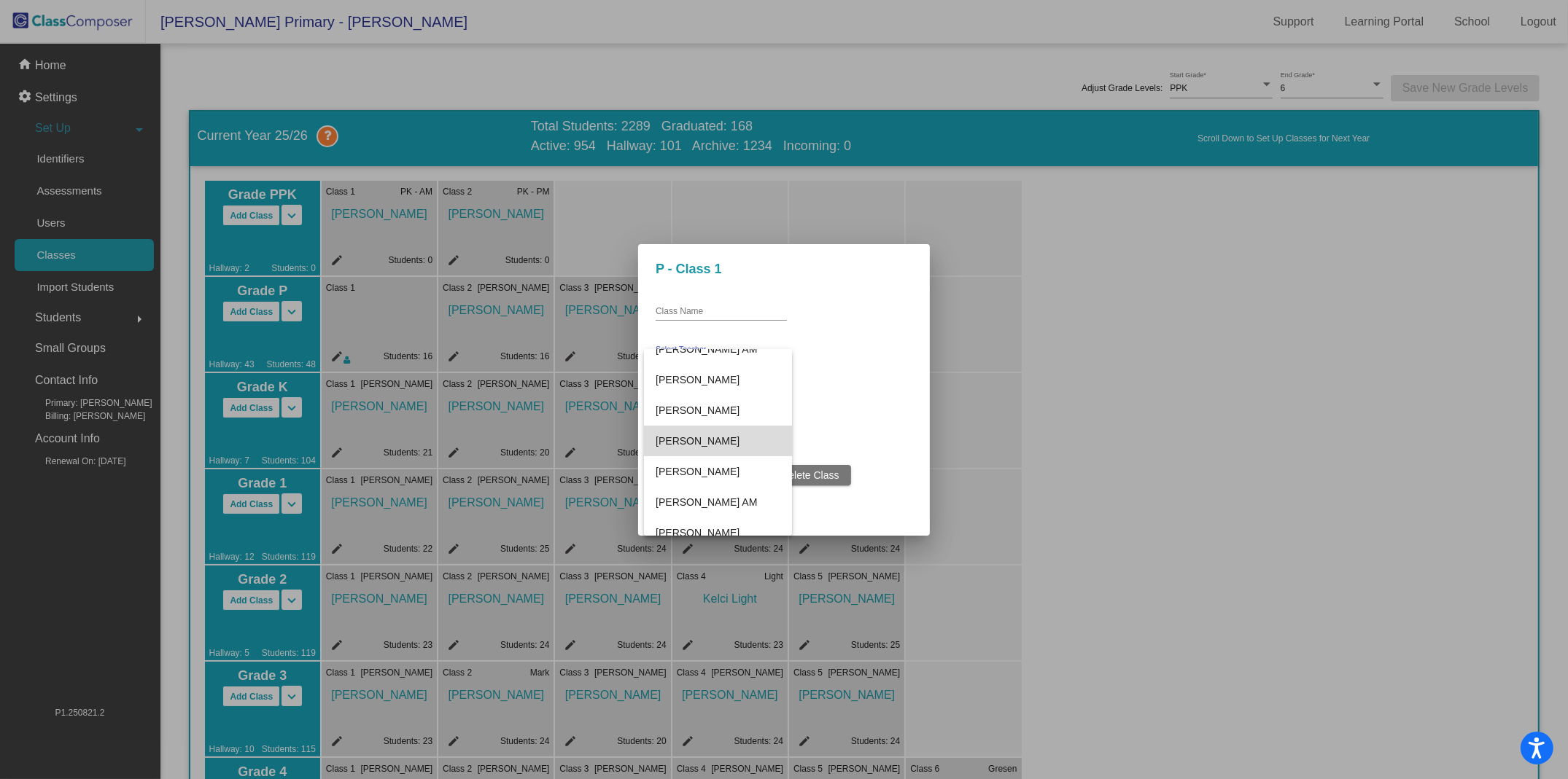
click at [688, 445] on span "[PERSON_NAME]" at bounding box center [718, 442] width 125 height 31
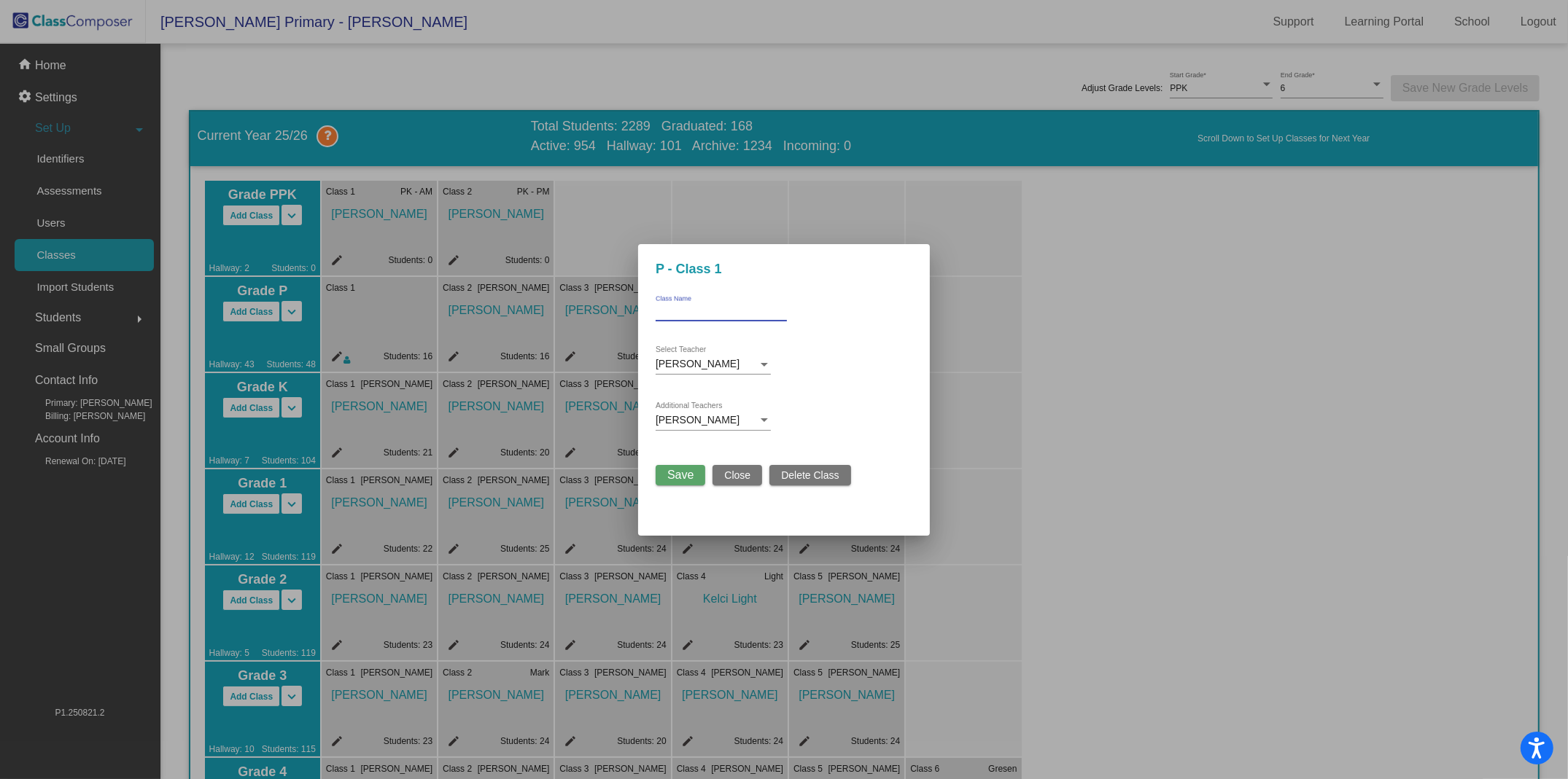
drag, startPoint x: 711, startPoint y: 309, endPoint x: 660, endPoint y: 306, distance: 51.1
click at [660, 308] on input "Class Name" at bounding box center [721, 311] width 131 height 10
type input "N"
type input "[PERSON_NAME]"
click at [732, 419] on div "[PERSON_NAME]" at bounding box center [706, 420] width 102 height 12
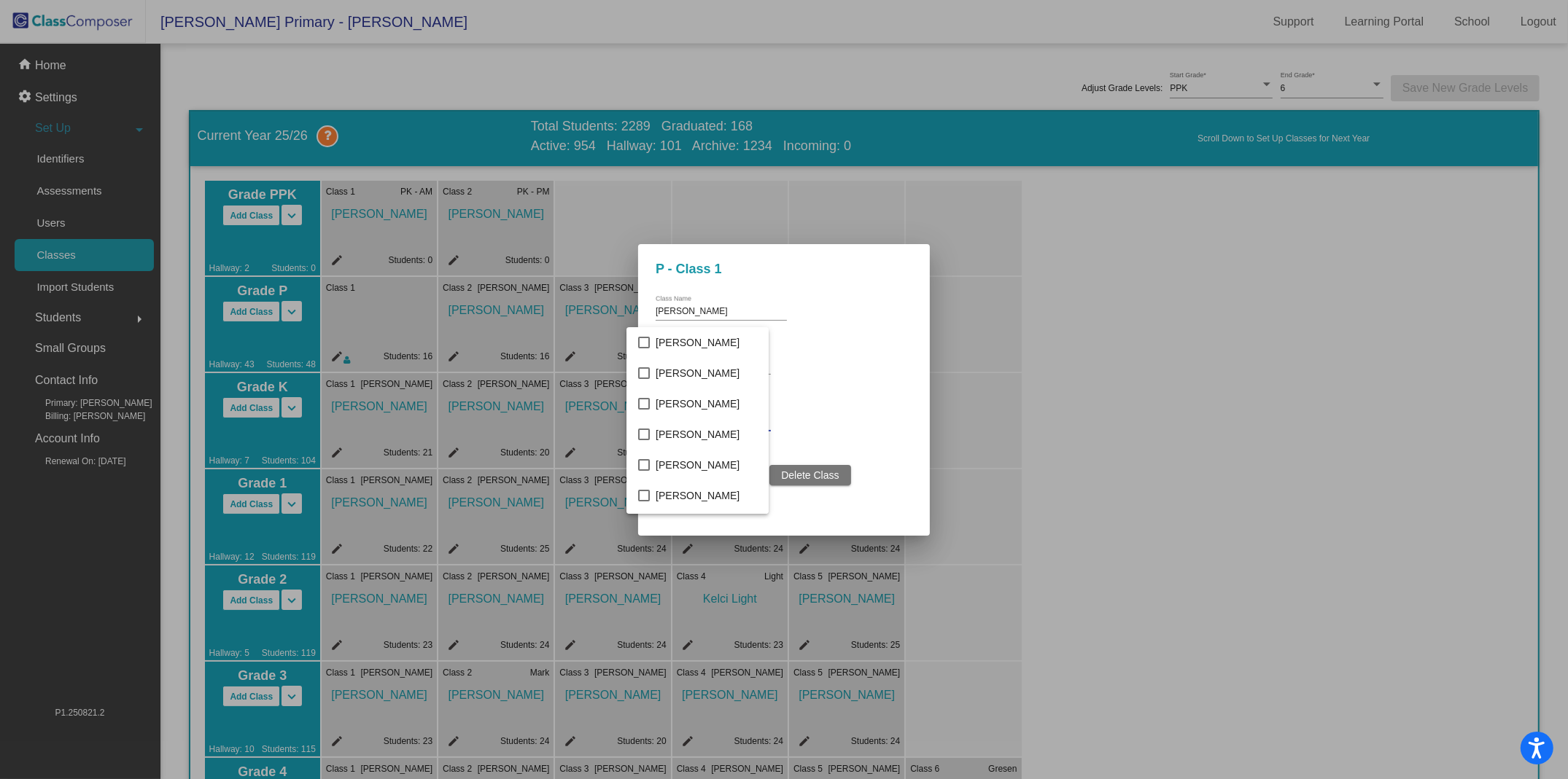
scroll to position [993, 0]
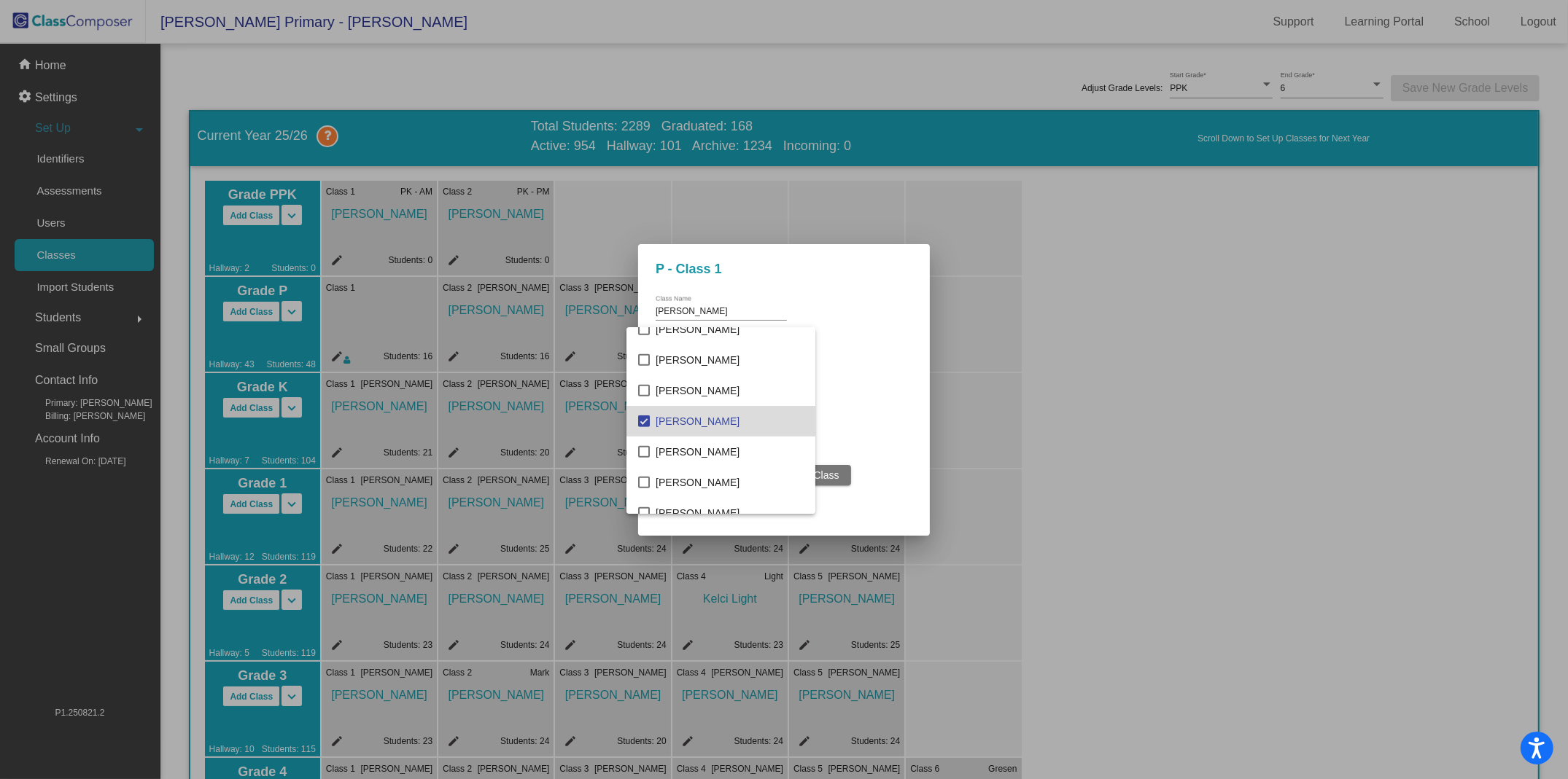
click at [649, 417] on mat-pseudo-checkbox at bounding box center [644, 421] width 12 height 12
click at [873, 422] on div at bounding box center [784, 389] width 1568 height 779
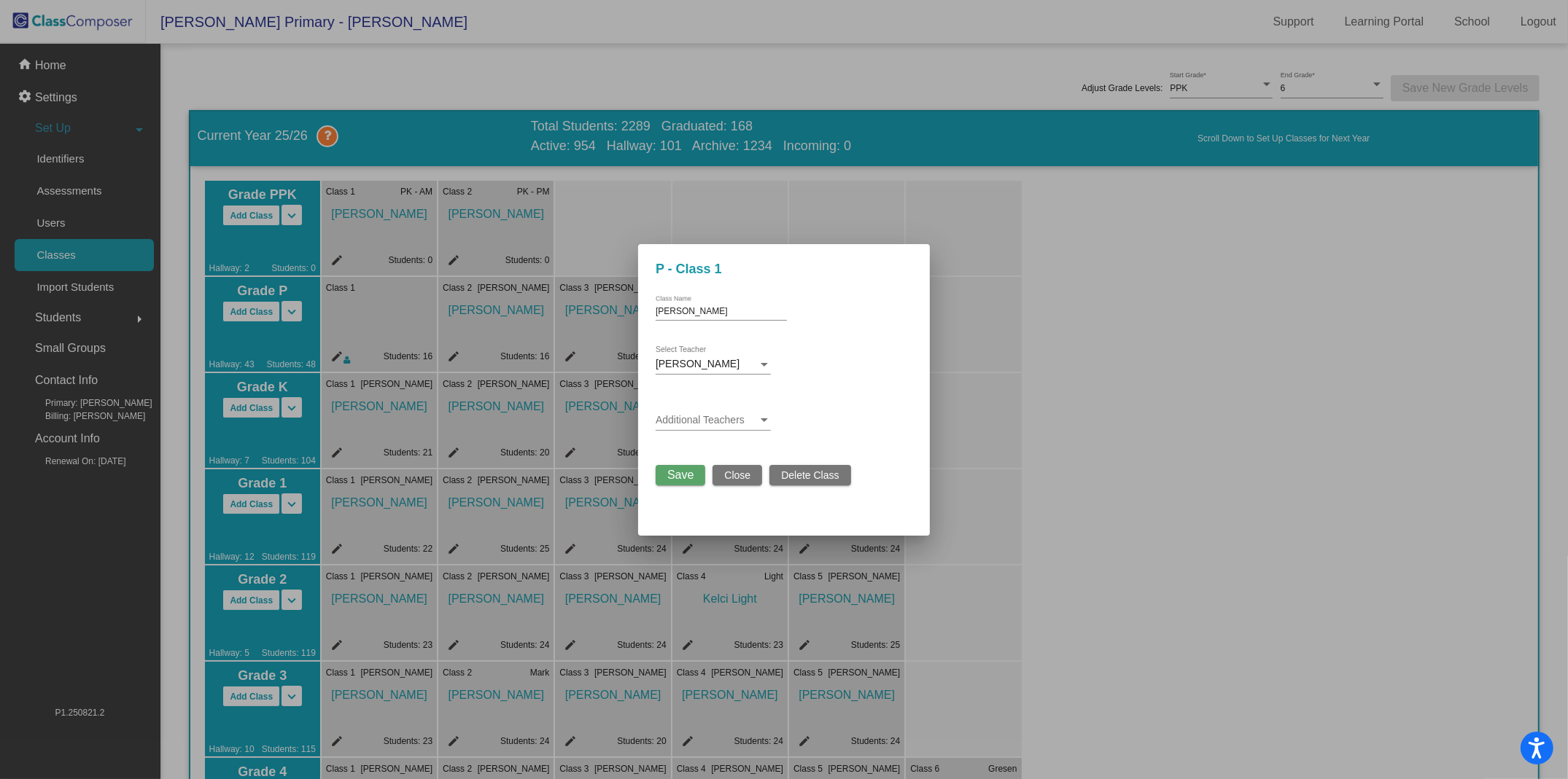
click at [674, 471] on span "Save" at bounding box center [680, 475] width 26 height 13
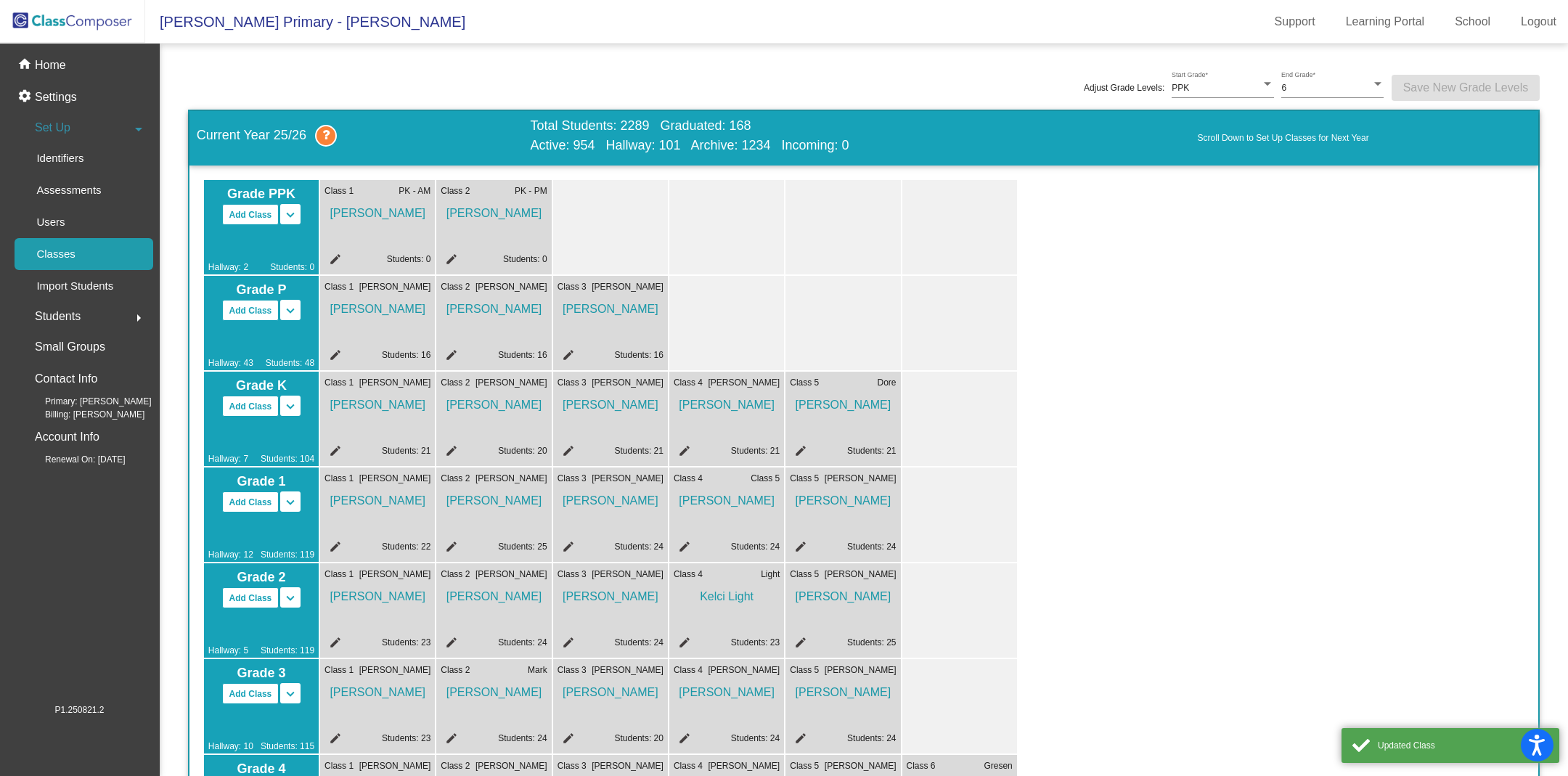
click at [570, 352] on mat-icon "edit" at bounding box center [566, 357] width 17 height 17
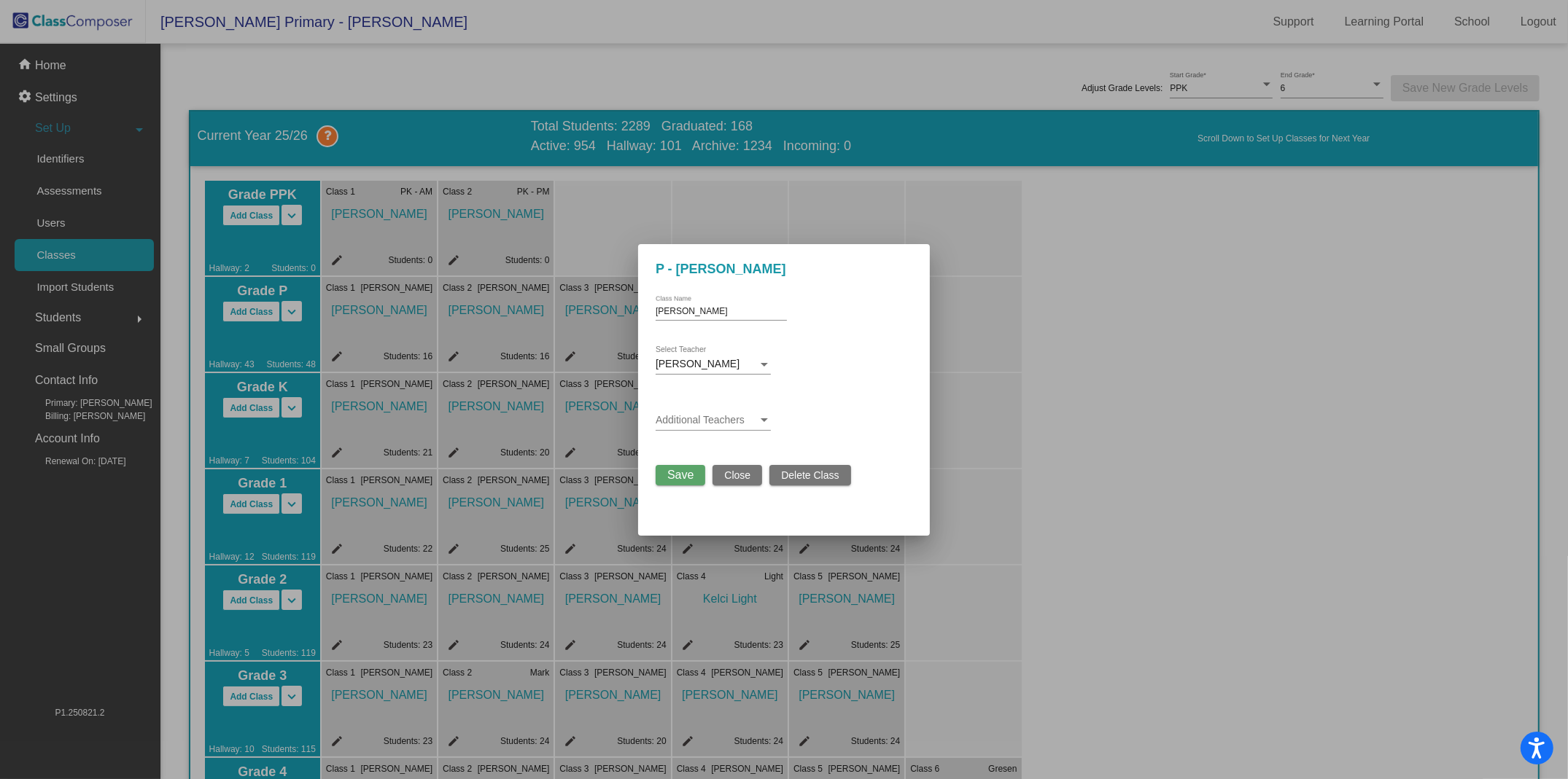
click at [704, 316] on input "[PERSON_NAME]" at bounding box center [721, 311] width 131 height 10
drag, startPoint x: 704, startPoint y: 316, endPoint x: 647, endPoint y: 315, distance: 57.0
click at [647, 315] on mat-dialog-container "P - [PERSON_NAME] [PERSON_NAME] Class Name [PERSON_NAME] Select Teacher Additio…" at bounding box center [784, 390] width 292 height 291
type input "[PERSON_NAME]"
click at [701, 363] on span "[PERSON_NAME]" at bounding box center [697, 364] width 84 height 12
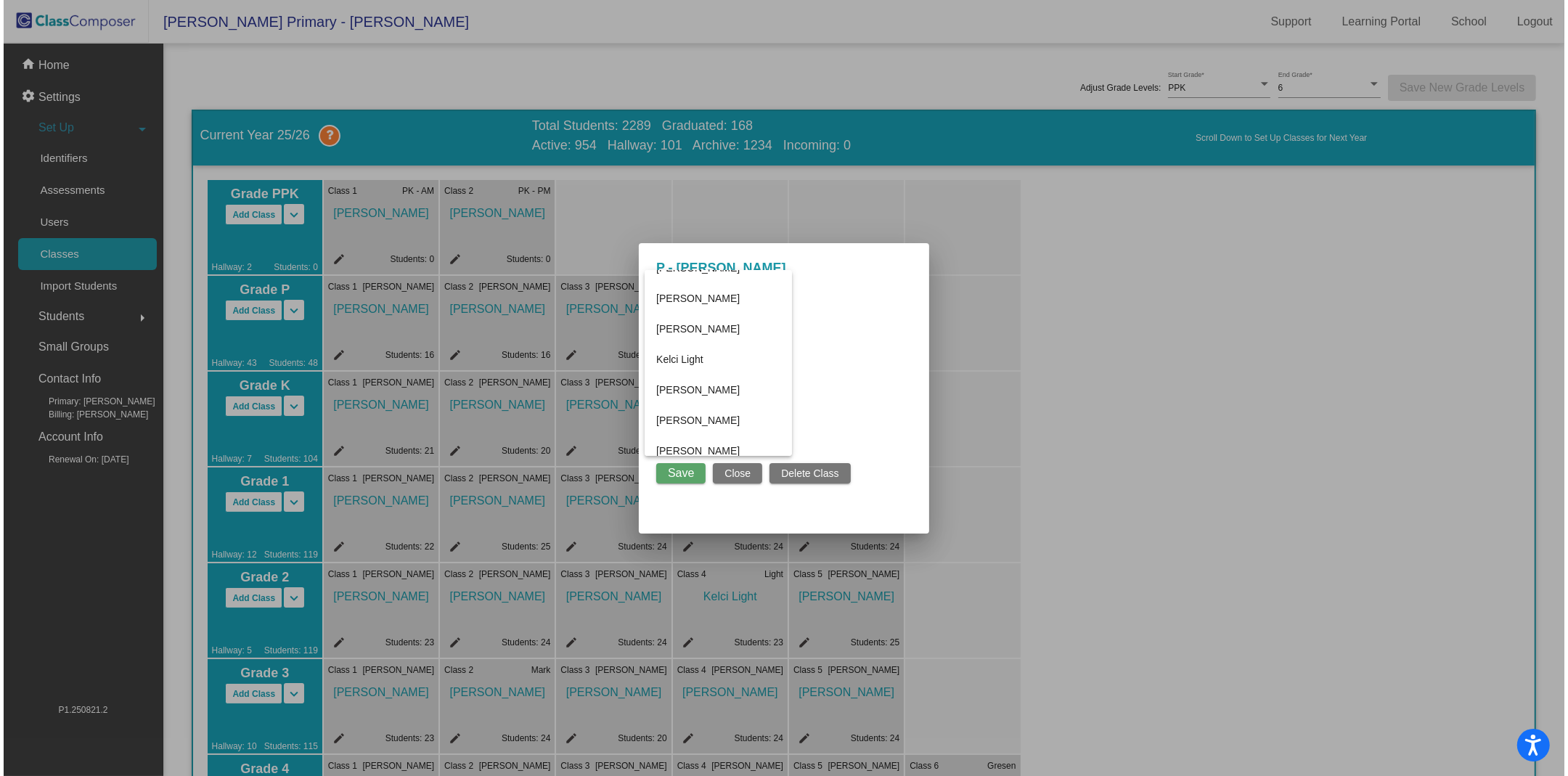
scroll to position [829, 0]
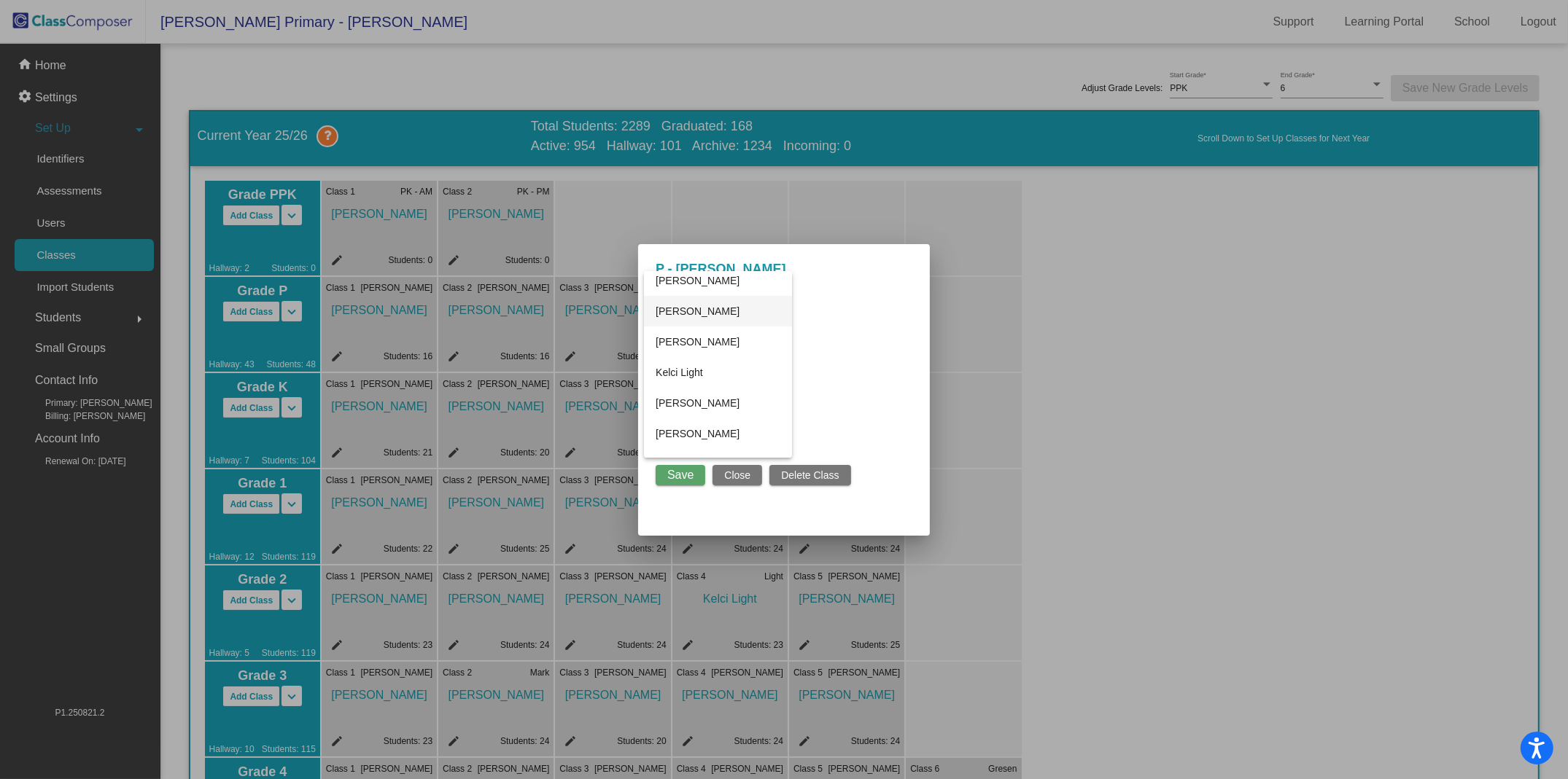
click at [698, 316] on span "[PERSON_NAME]" at bounding box center [718, 311] width 125 height 31
click at [682, 475] on span "Save" at bounding box center [680, 475] width 26 height 13
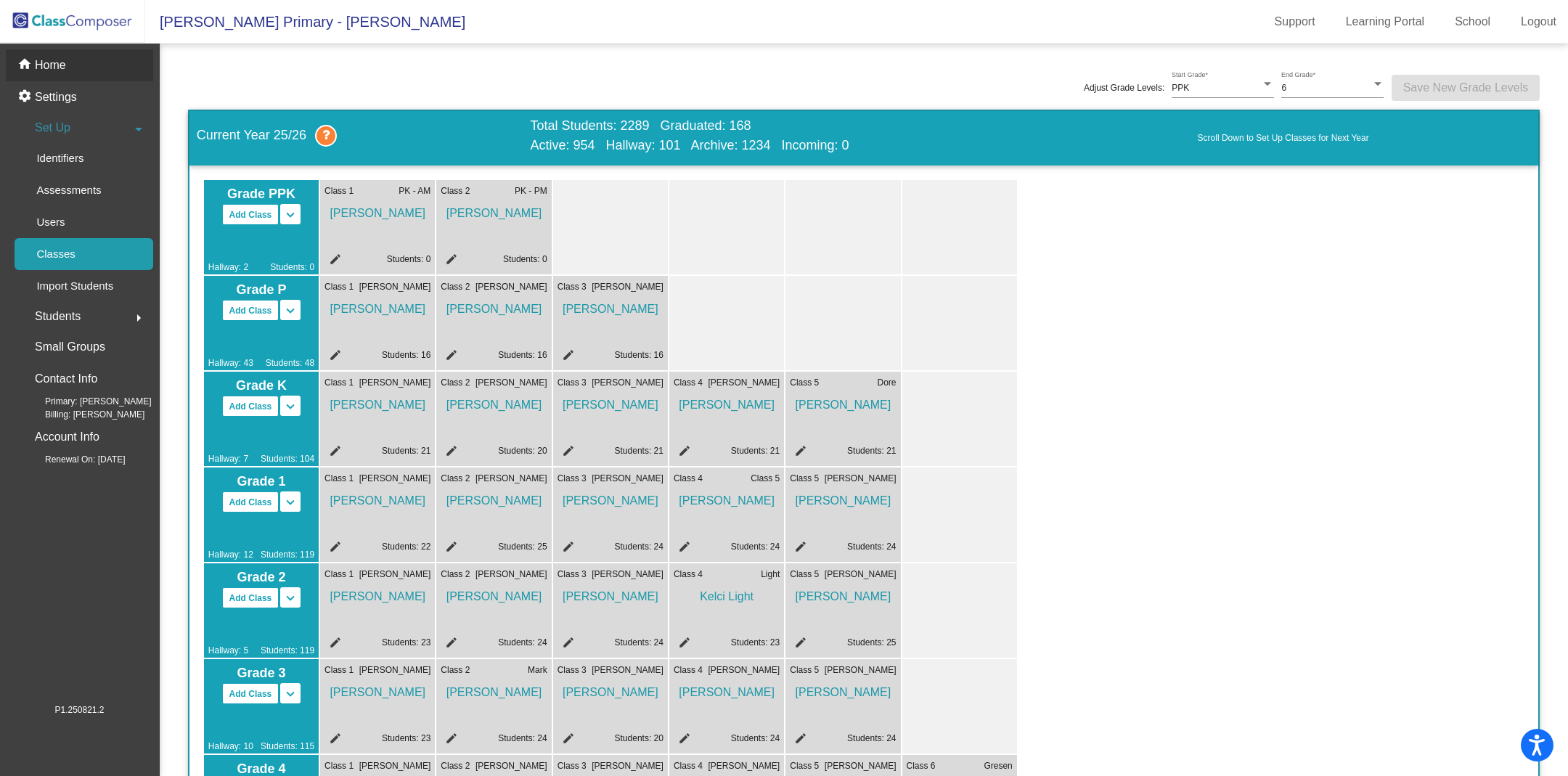
click at [54, 69] on p "Home" at bounding box center [50, 65] width 32 height 17
